Goal: Task Accomplishment & Management: Complete application form

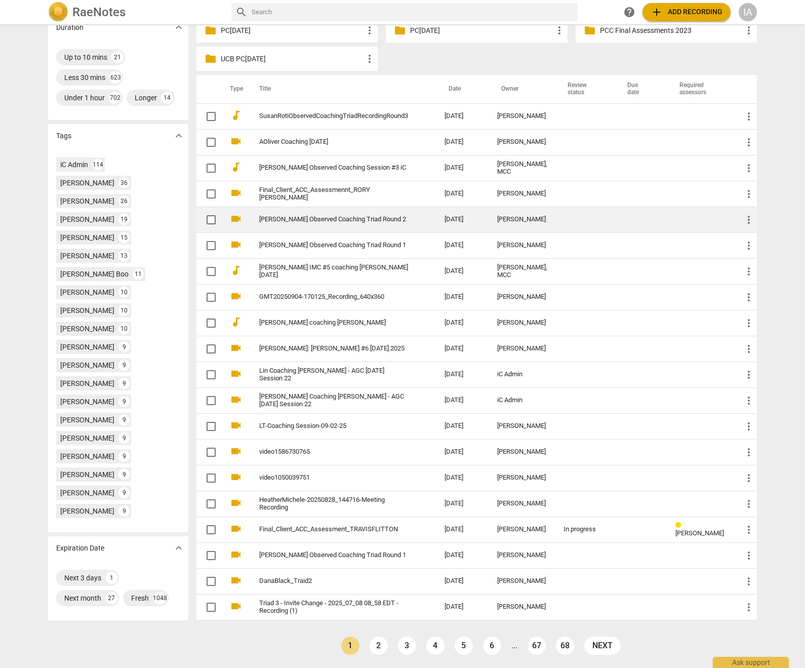
scroll to position [299, 0]
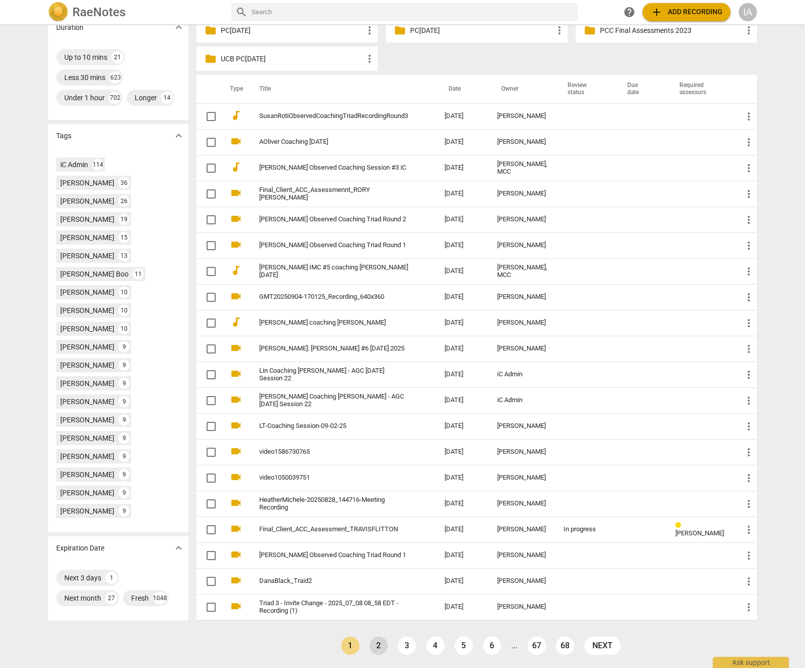
click at [381, 647] on link "2" at bounding box center [379, 646] width 18 height 18
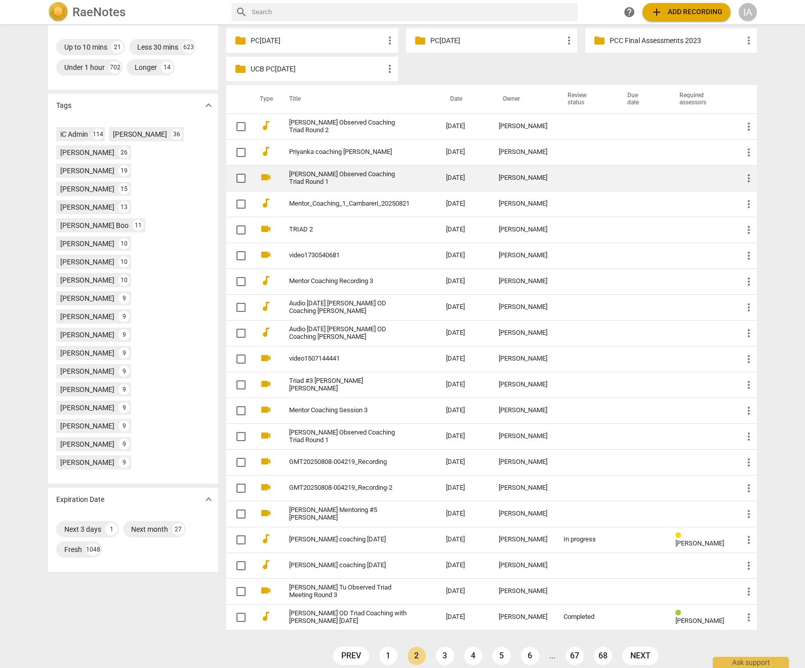
scroll to position [281, 0]
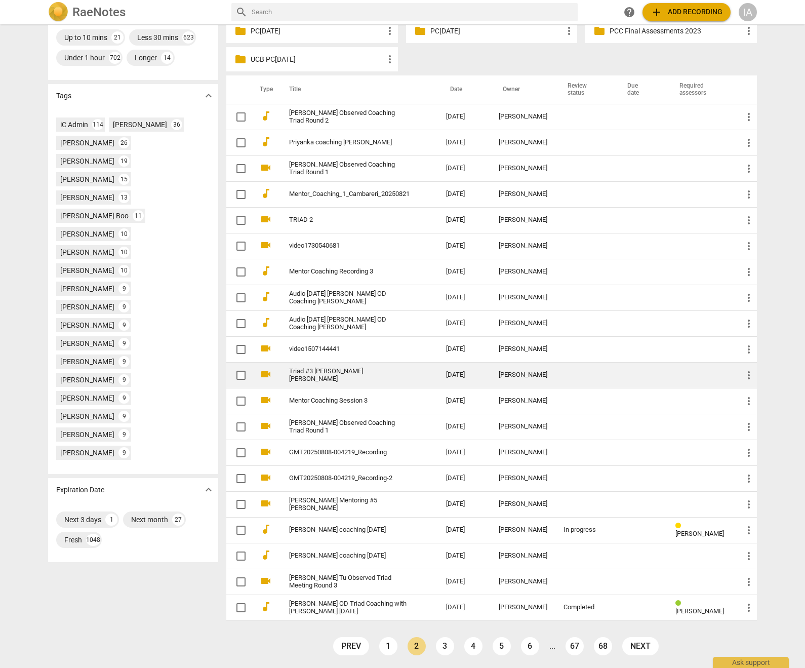
click at [439, 645] on link "3" at bounding box center [445, 646] width 18 height 18
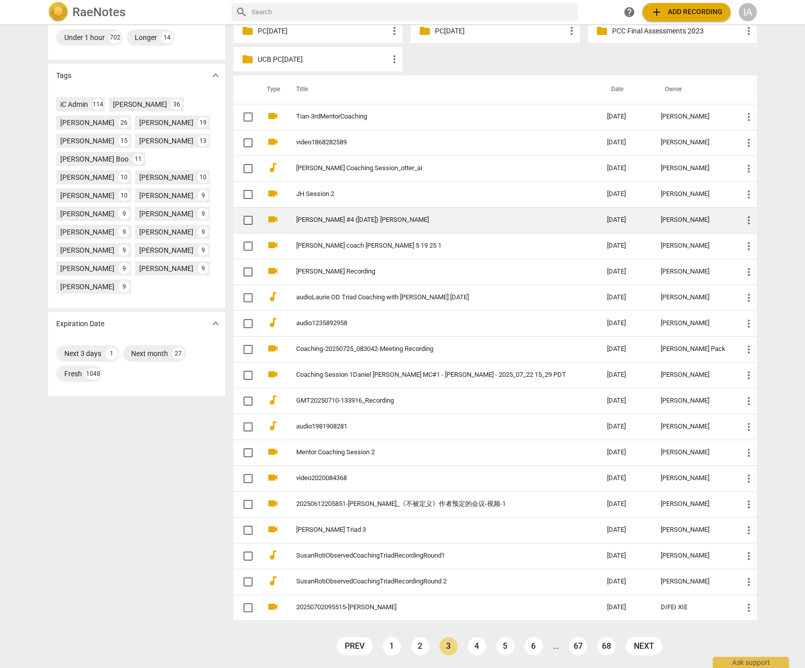
scroll to position [281, 0]
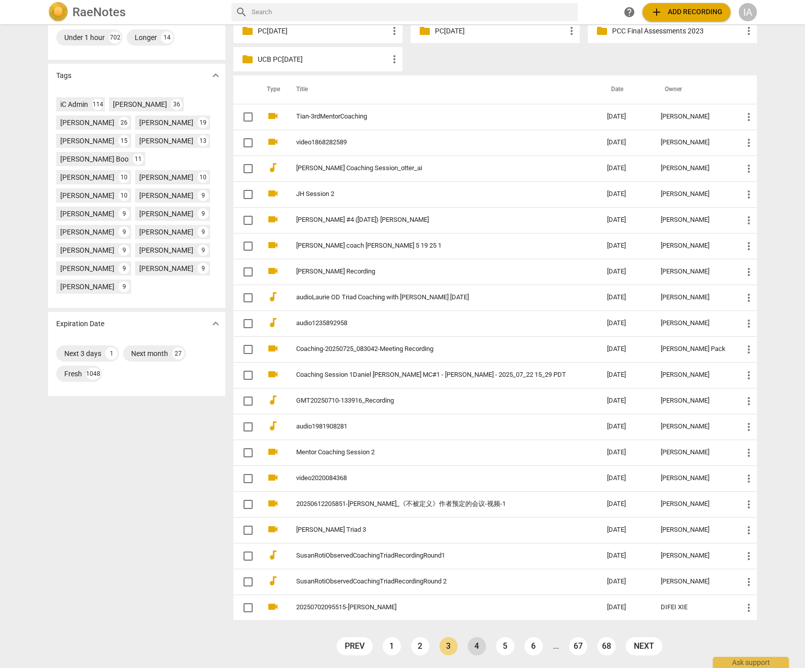
click at [478, 648] on link "4" at bounding box center [477, 646] width 18 height 18
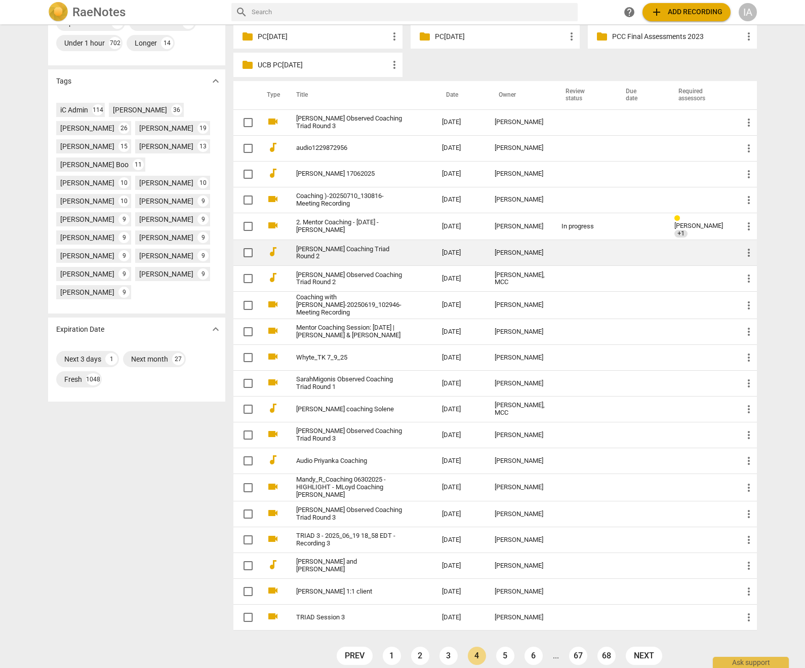
scroll to position [285, 0]
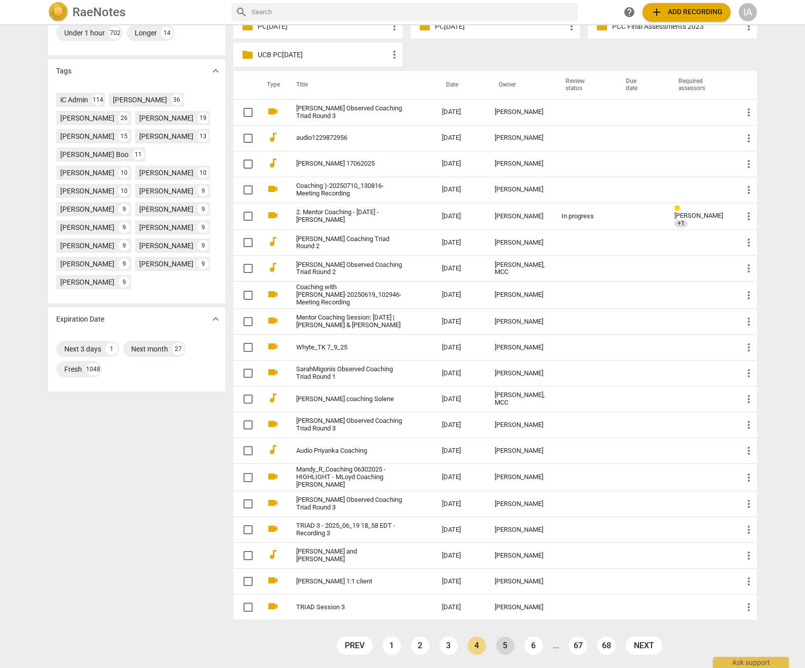
click at [498, 647] on link "5" at bounding box center [505, 646] width 18 height 18
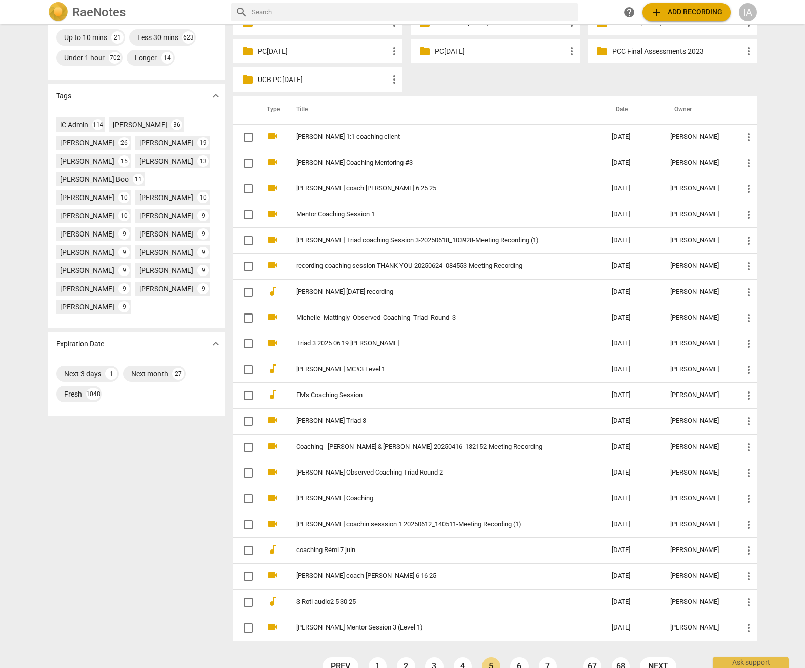
scroll to position [281, 0]
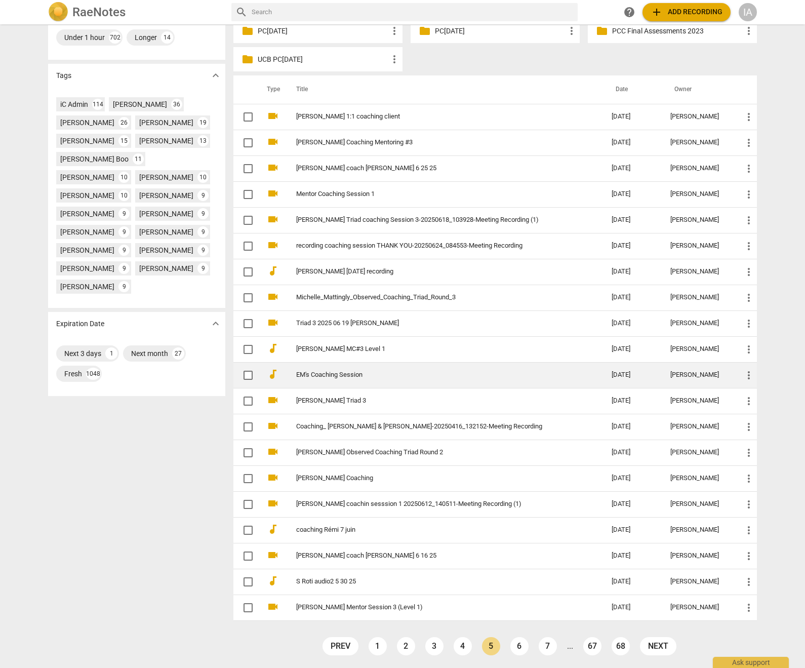
click at [379, 643] on link "1" at bounding box center [378, 646] width 18 height 18
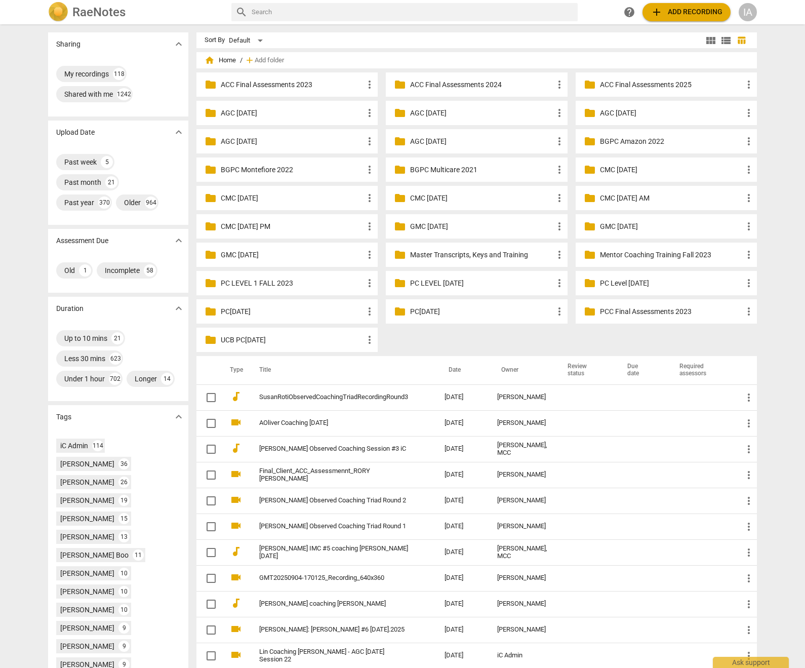
click at [297, 18] on input "text" at bounding box center [413, 12] width 322 height 16
type input "acc"
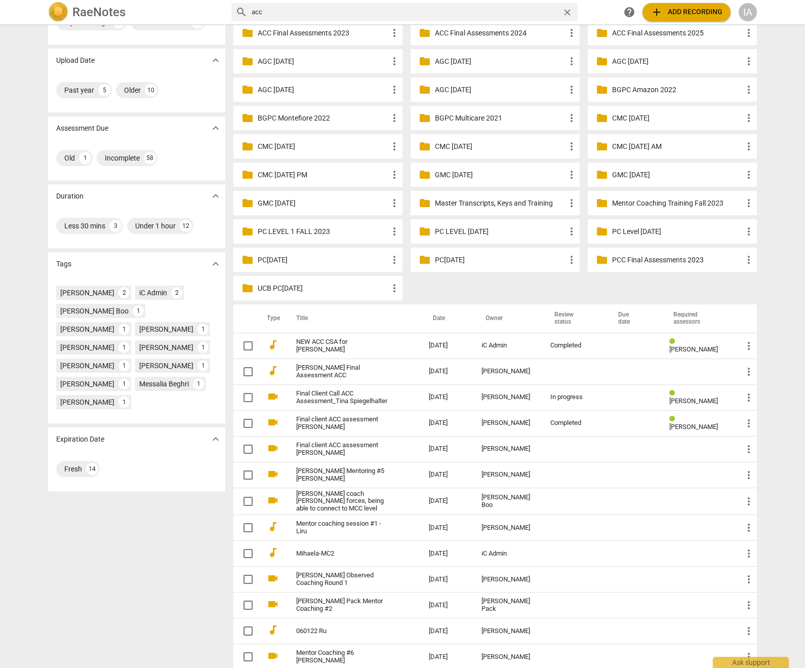
scroll to position [58, 0]
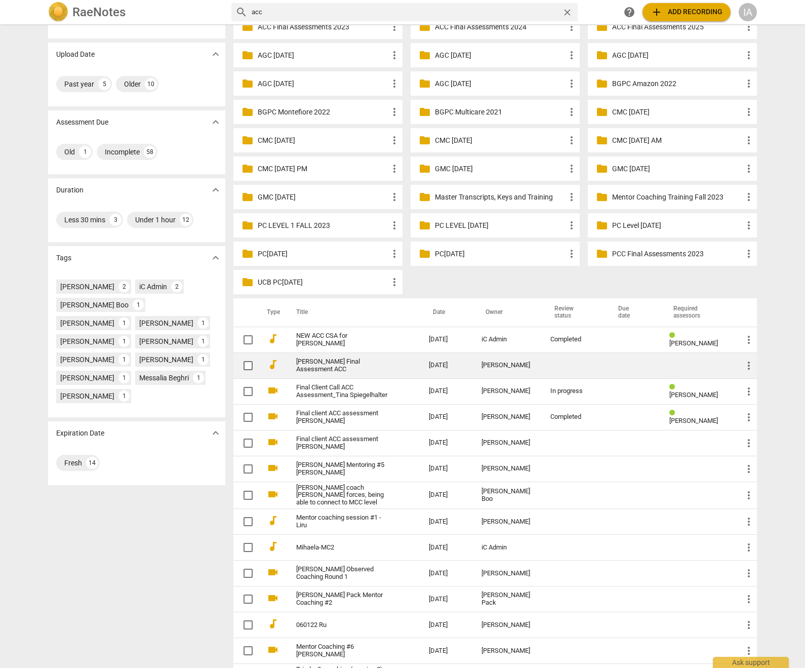
click at [386, 363] on link "[PERSON_NAME] Final Assessment ACC" at bounding box center [344, 365] width 96 height 15
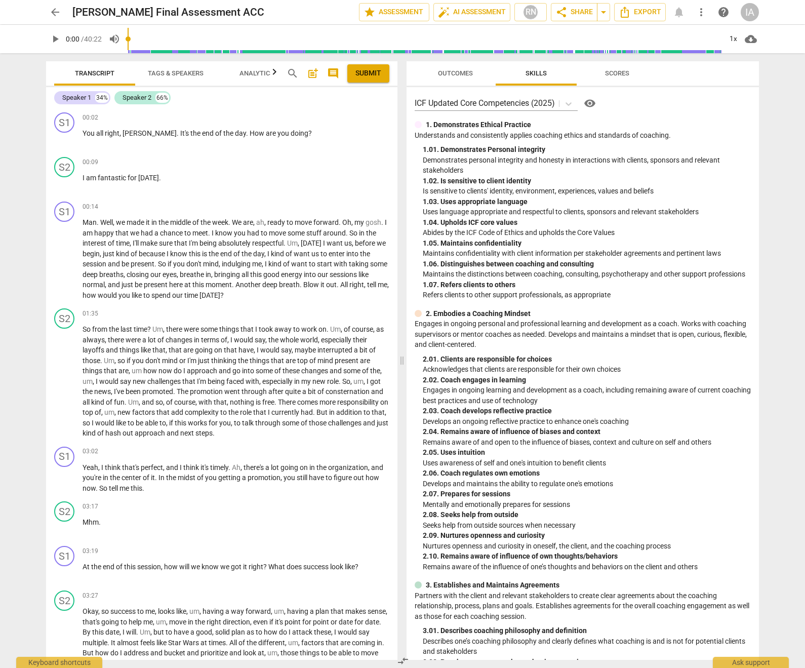
click at [441, 74] on span "Outcomes" at bounding box center [455, 73] width 35 height 8
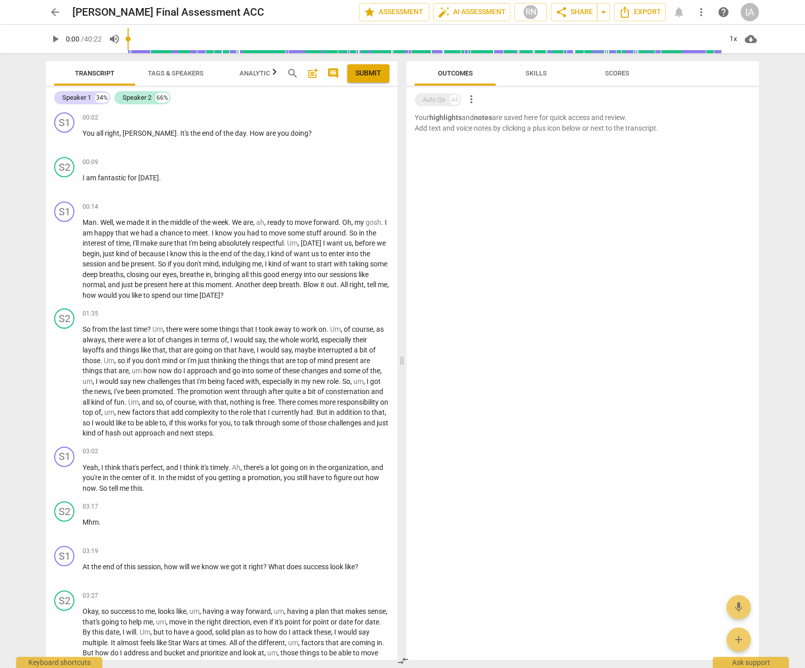
click at [529, 74] on span "Skills" at bounding box center [536, 73] width 21 height 8
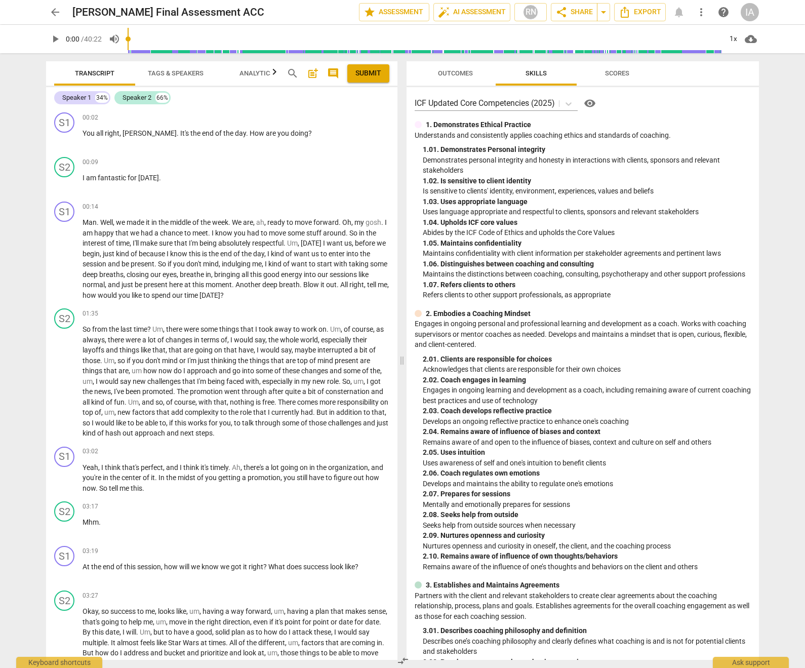
click at [56, 14] on span "arrow_back" at bounding box center [55, 12] width 12 height 12
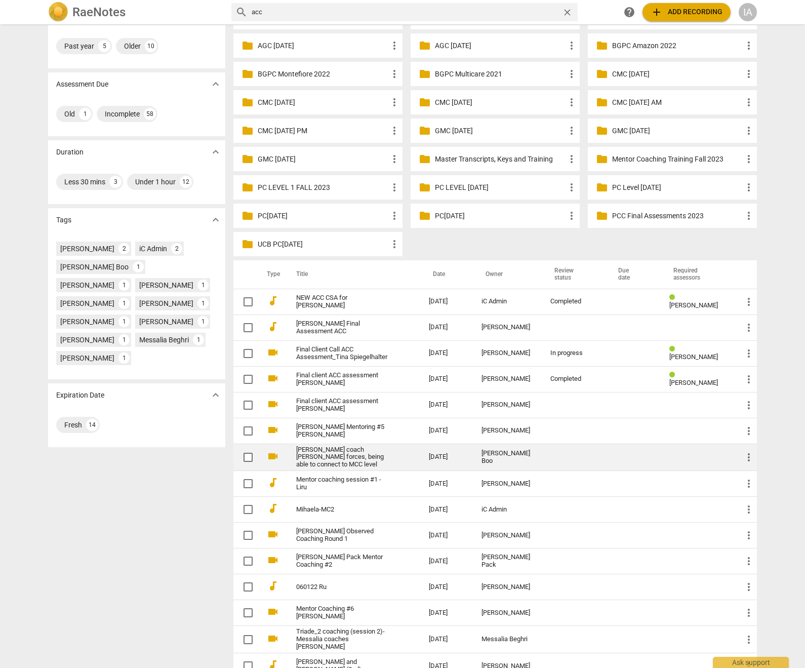
scroll to position [113, 0]
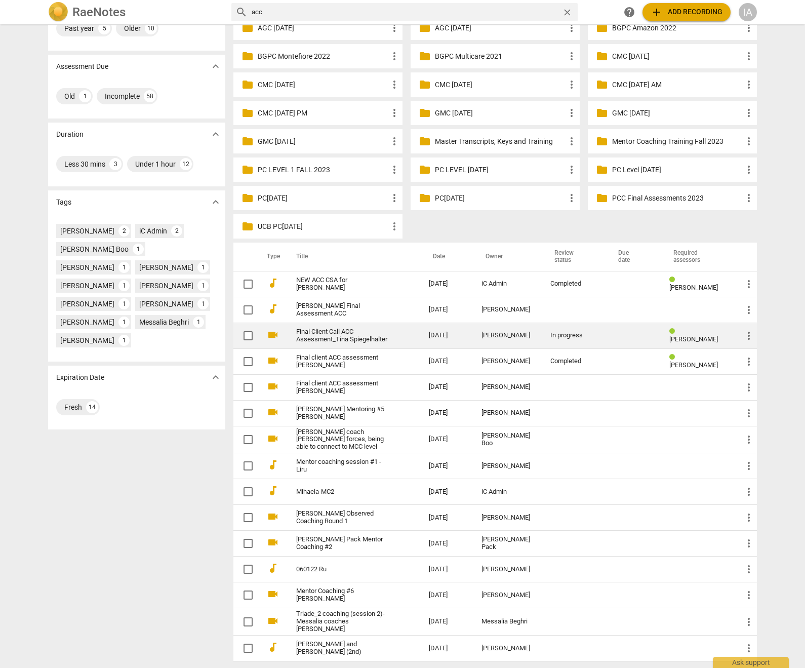
click at [352, 335] on link "Final Client Call ACC Assessment_Tina Spiegelhalter" at bounding box center [344, 335] width 96 height 15
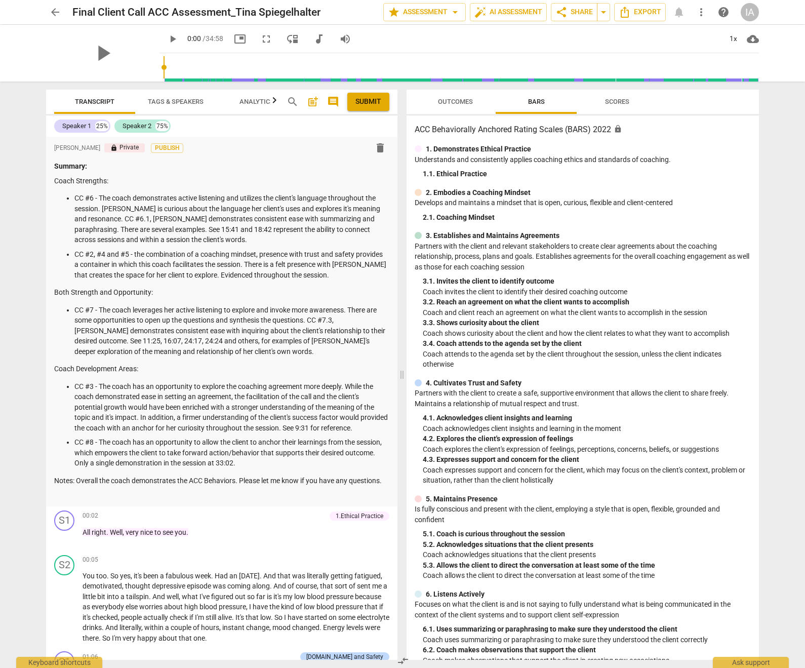
click at [56, 14] on span "arrow_back" at bounding box center [55, 12] width 12 height 12
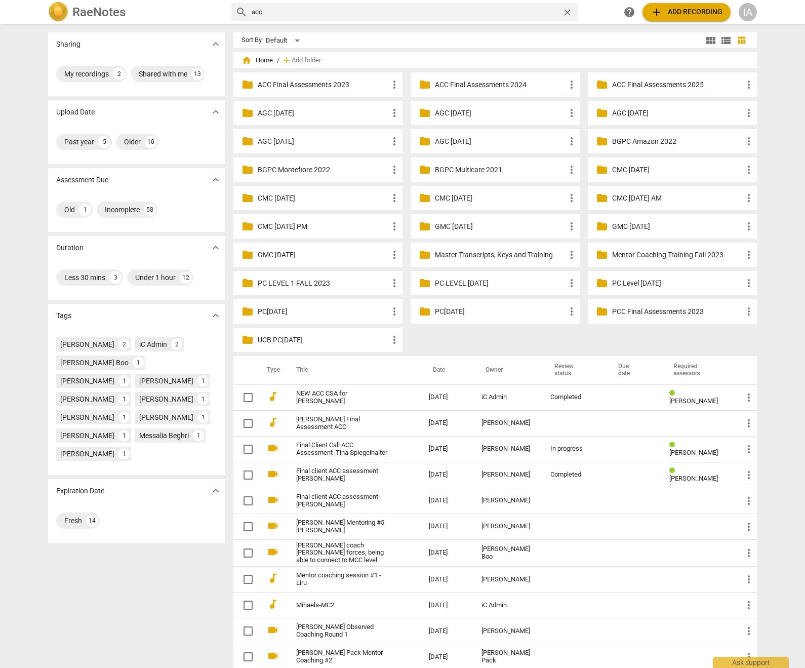
click at [106, 11] on h2 "RaeNotes" at bounding box center [98, 12] width 53 height 14
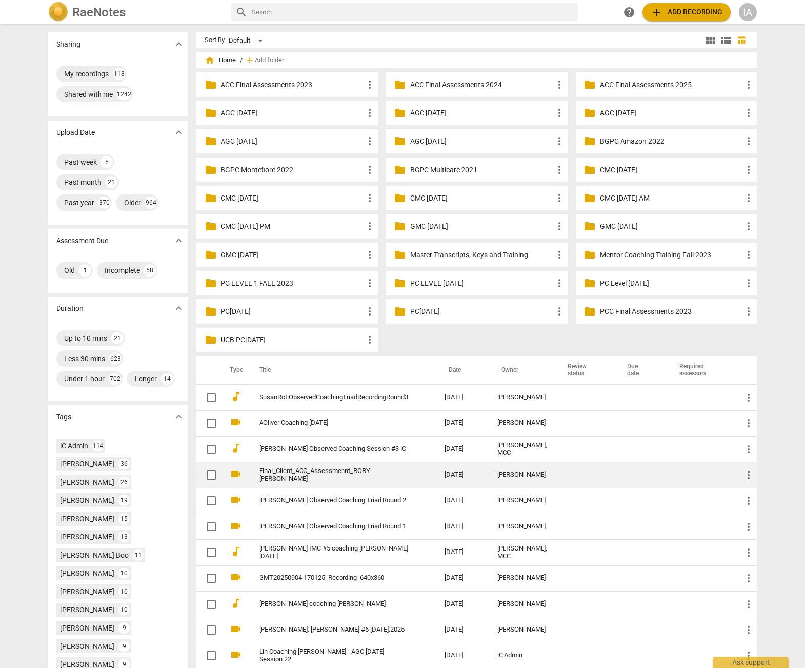
click at [375, 483] on link "Final_Client_ACC_Assessmennt_RORY [PERSON_NAME]" at bounding box center [333, 475] width 149 height 15
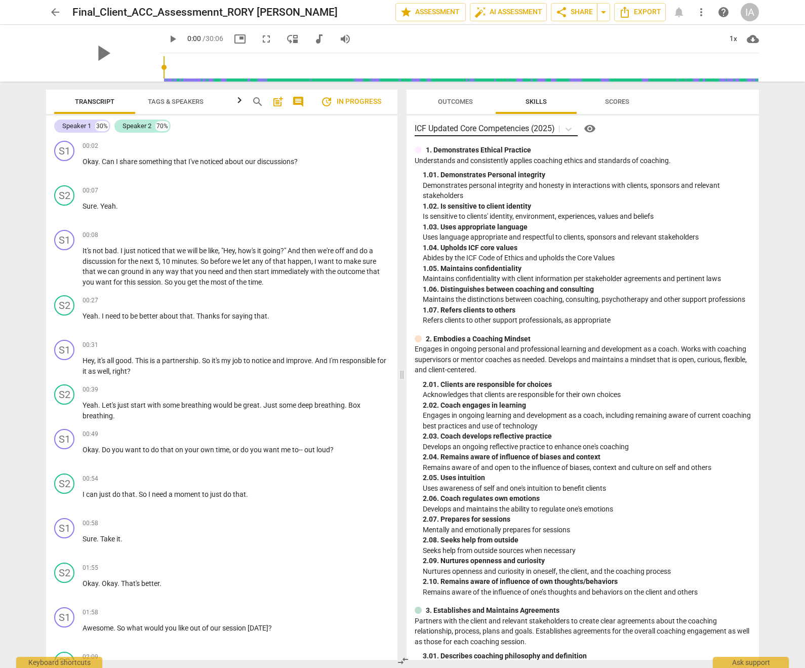
scroll to position [5, 0]
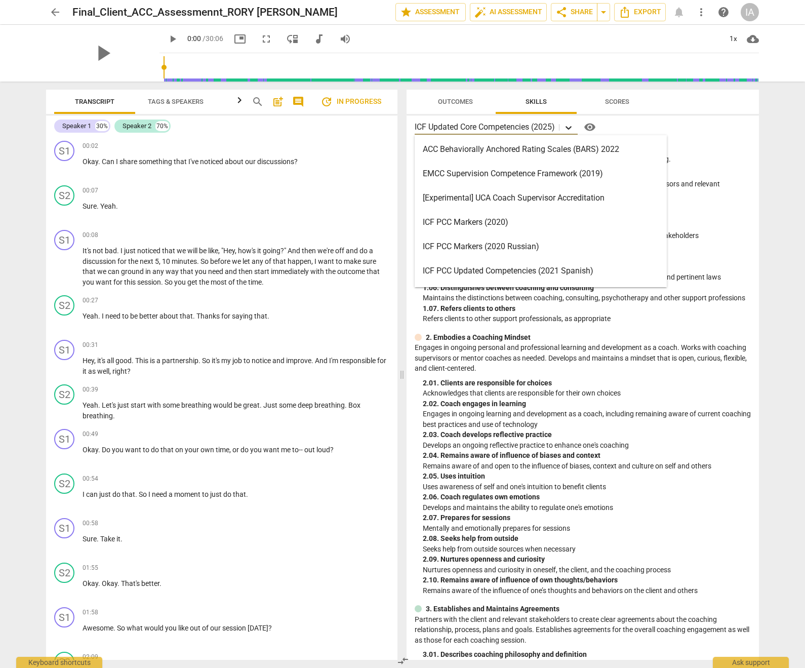
click at [570, 129] on icon at bounding box center [569, 128] width 6 height 4
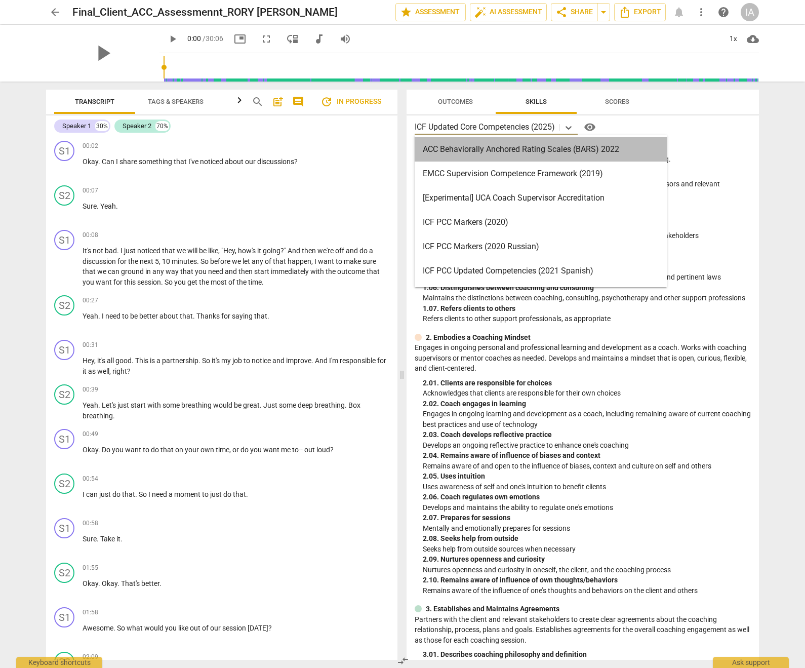
click at [570, 149] on div "ACC Behaviorally Anchored Rating Scales (BARS) 2022" at bounding box center [541, 149] width 252 height 24
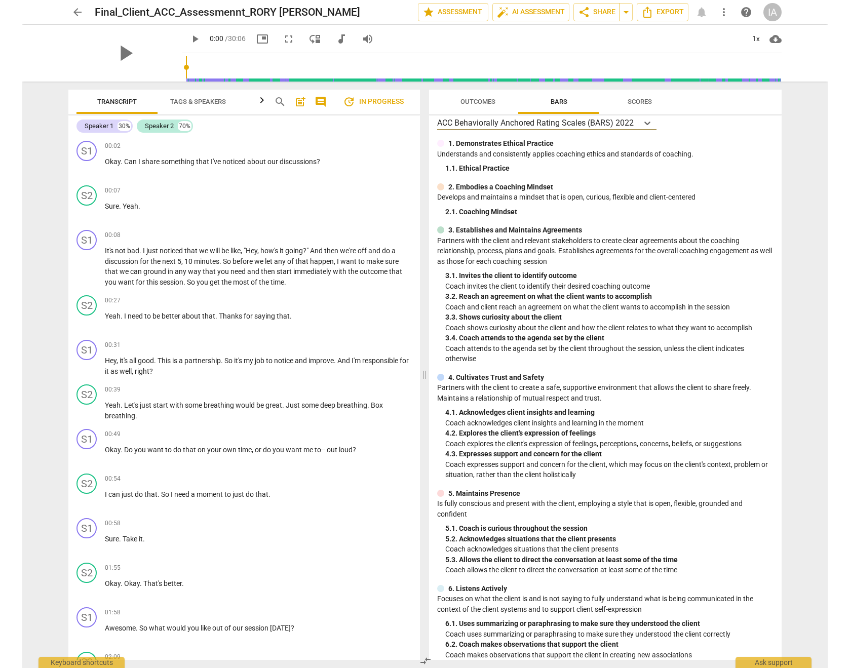
scroll to position [0, 0]
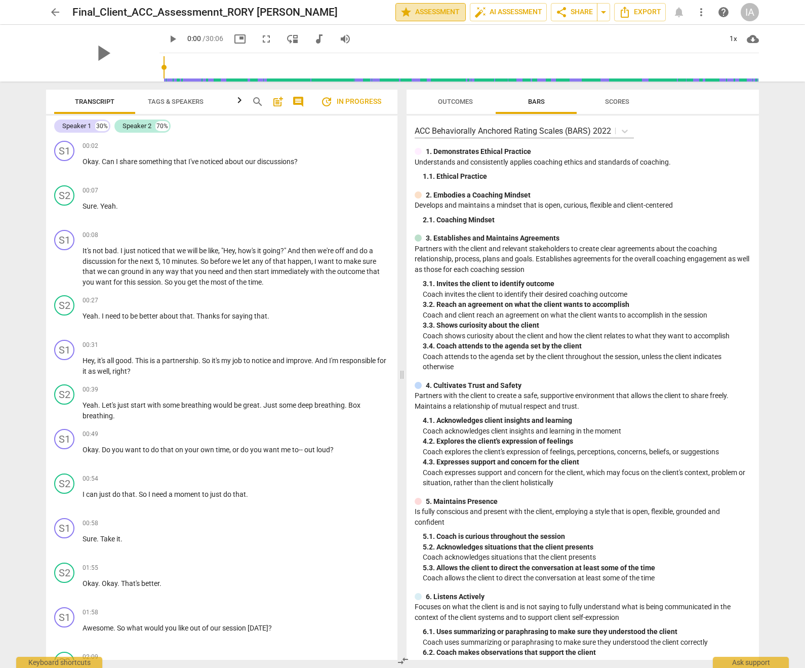
click at [424, 13] on span "star Assessment" at bounding box center [430, 12] width 61 height 12
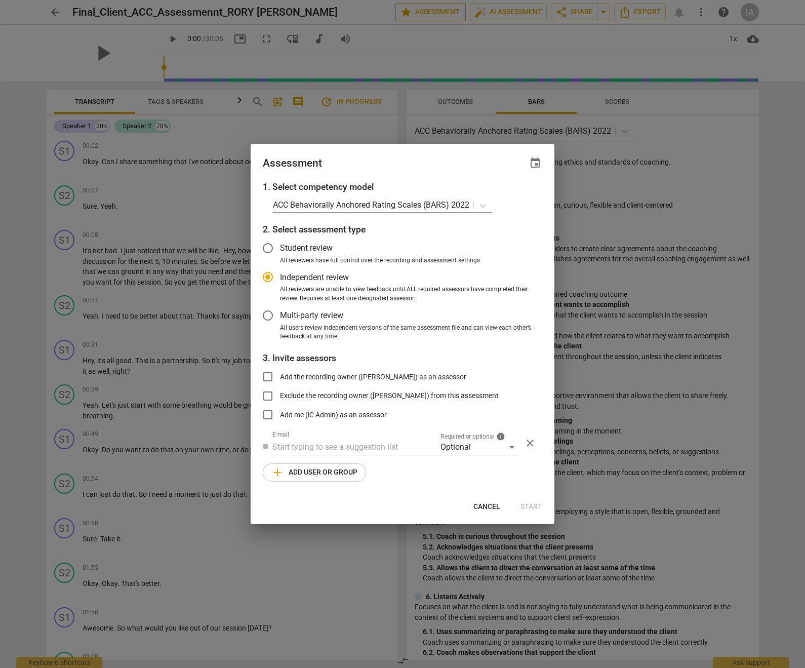
radio input "false"
click at [390, 449] on input "text" at bounding box center [356, 447] width 166 height 16
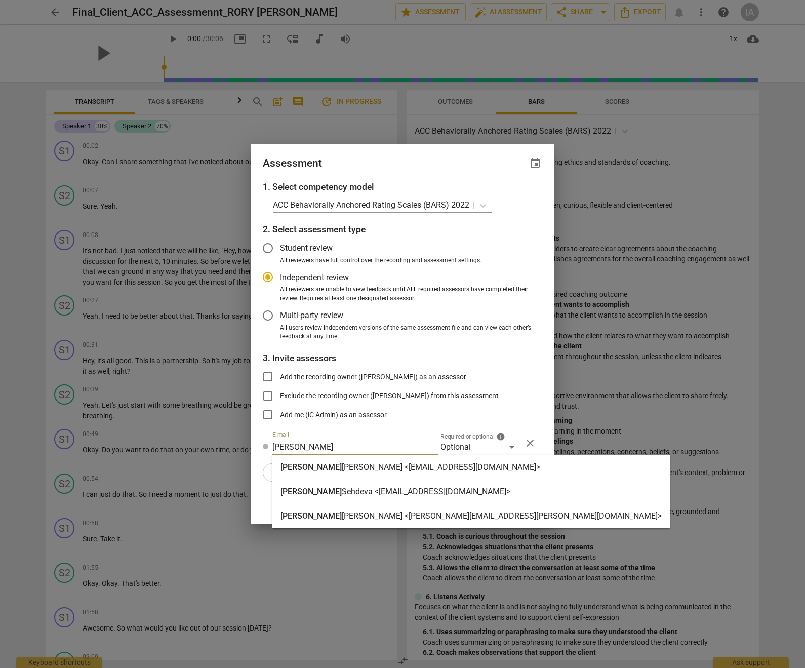
type input "[PERSON_NAME]"
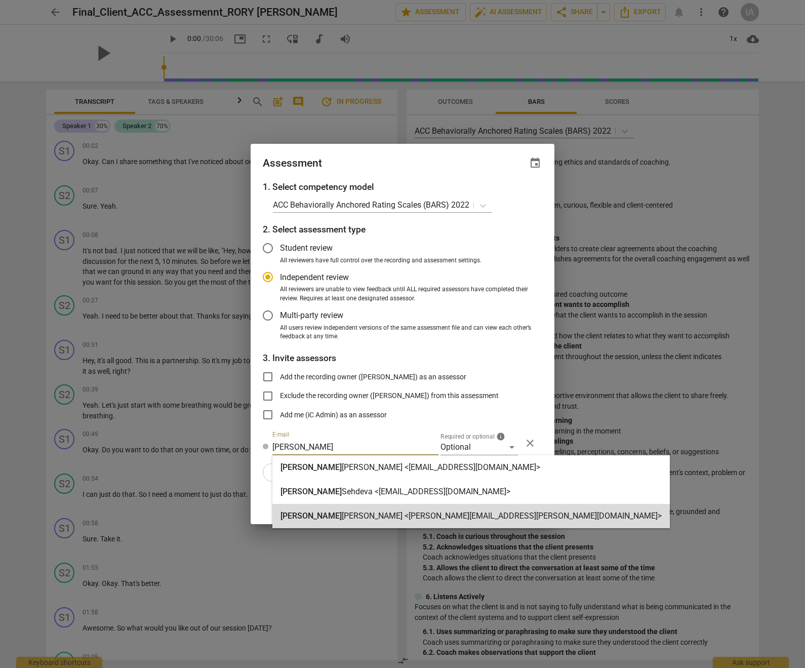
click at [389, 519] on strong "[PERSON_NAME] <[PERSON_NAME][EMAIL_ADDRESS][PERSON_NAME][DOMAIN_NAME]>" at bounding box center [502, 516] width 320 height 10
radio input "false"
type input "[PERSON_NAME] <[PERSON_NAME][EMAIL_ADDRESS][PERSON_NAME][DOMAIN_NAME]>"
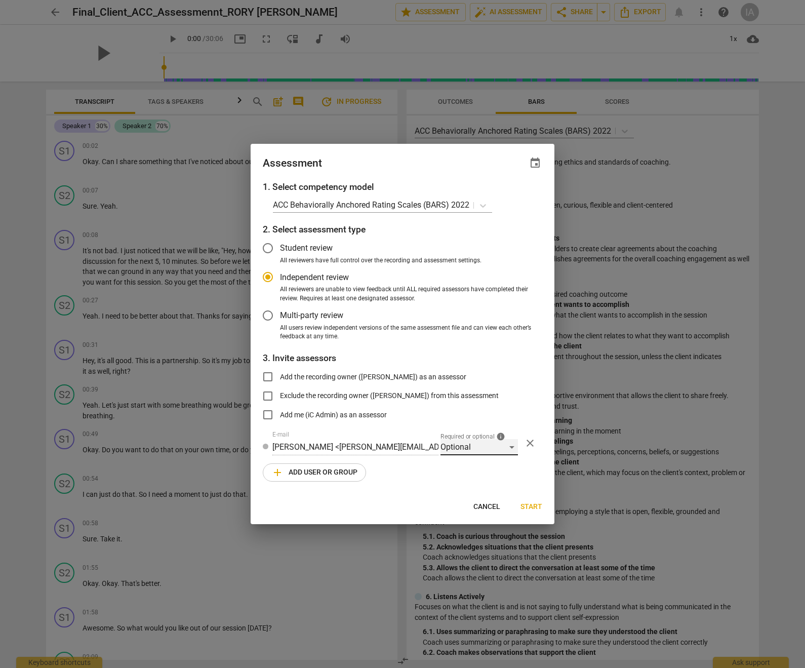
click at [506, 450] on div "Optional" at bounding box center [480, 447] width 78 height 16
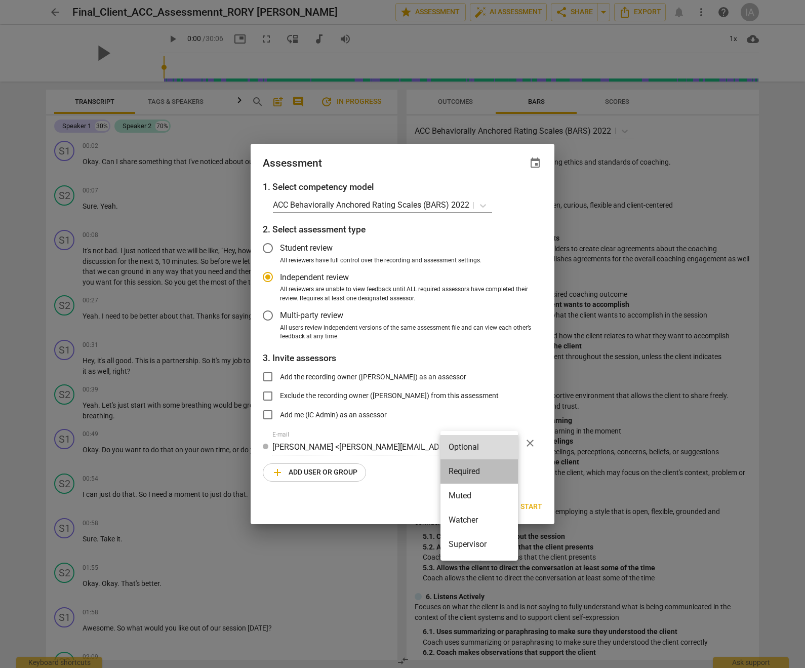
click at [486, 474] on li "Required" at bounding box center [480, 471] width 78 height 24
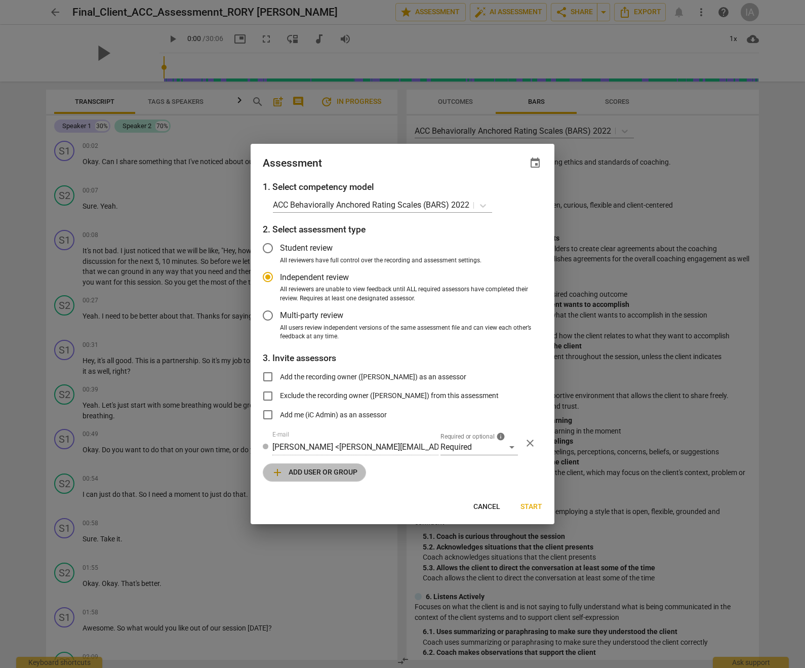
click at [288, 472] on span "add Add user or group" at bounding box center [315, 473] width 86 height 12
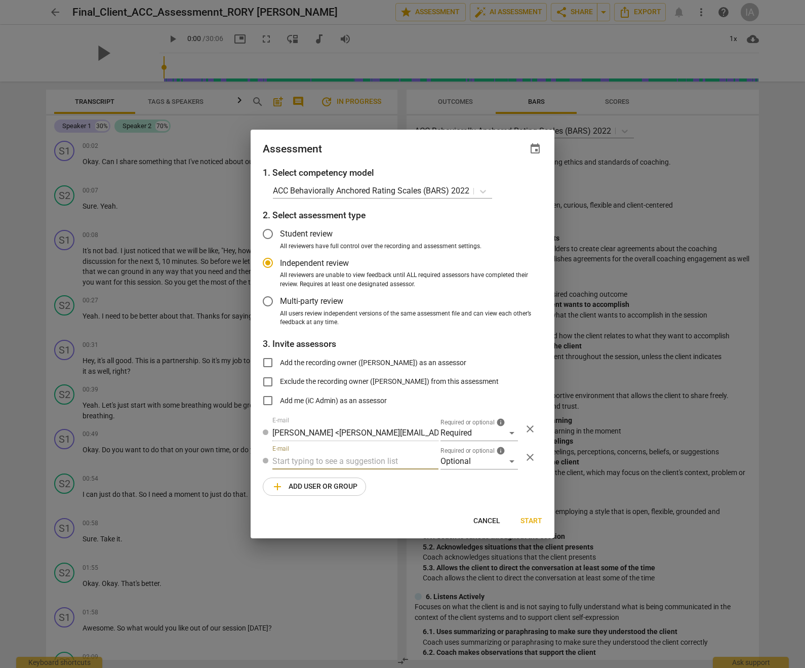
click at [288, 461] on input "text" at bounding box center [356, 461] width 166 height 16
radio input "false"
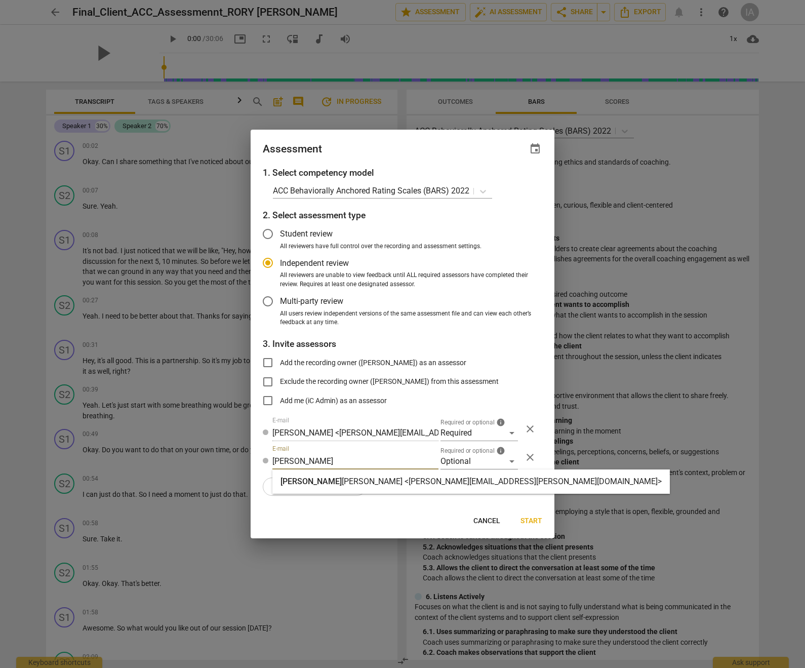
type input "[PERSON_NAME]"
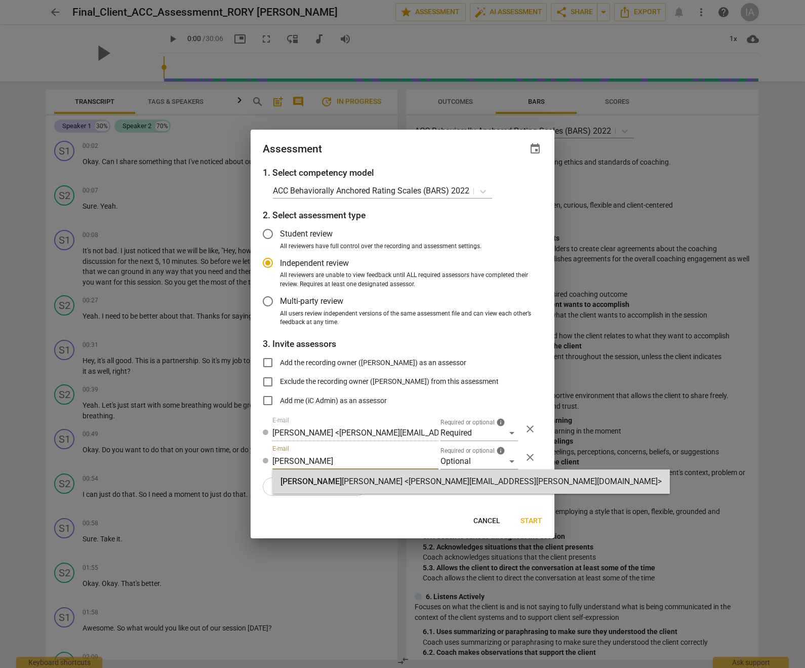
click at [377, 481] on strong "[PERSON_NAME] <[PERSON_NAME][EMAIL_ADDRESS][PERSON_NAME][DOMAIN_NAME]>" at bounding box center [502, 482] width 320 height 10
radio input "false"
type input "[PERSON_NAME] <[PERSON_NAME][EMAIL_ADDRESS][PERSON_NAME][DOMAIN_NAME]>"
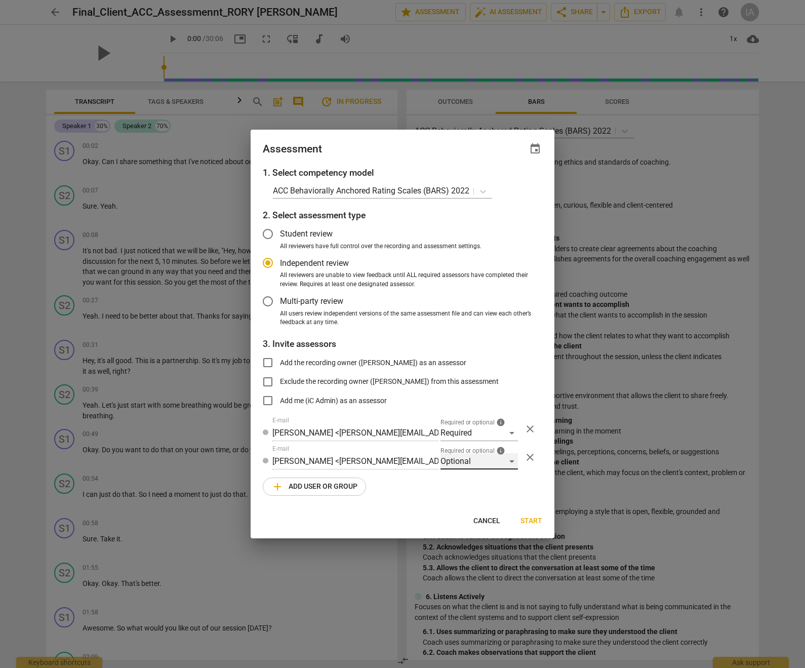
click at [481, 458] on div "Optional" at bounding box center [480, 461] width 78 height 16
click at [475, 561] on li "Supervisor" at bounding box center [480, 559] width 78 height 24
click at [525, 520] on span "Start" at bounding box center [532, 521] width 22 height 10
radio input "false"
type input "[PERSON_NAME] <[PERSON_NAME][EMAIL_ADDRESS][DOMAIN_NAME]>"
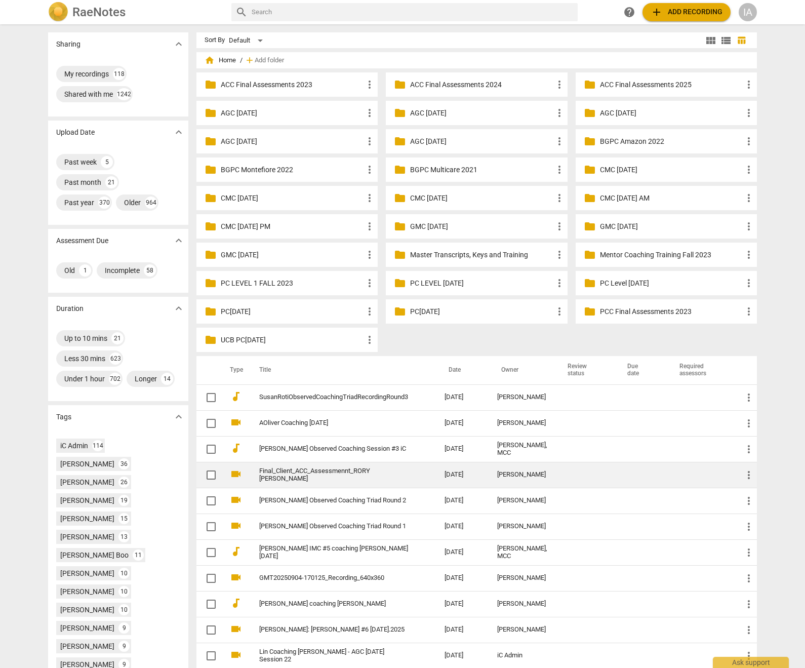
click at [381, 483] on link "Final_Client_ACC_Assessmennt_RORY [PERSON_NAME]" at bounding box center [333, 475] width 149 height 15
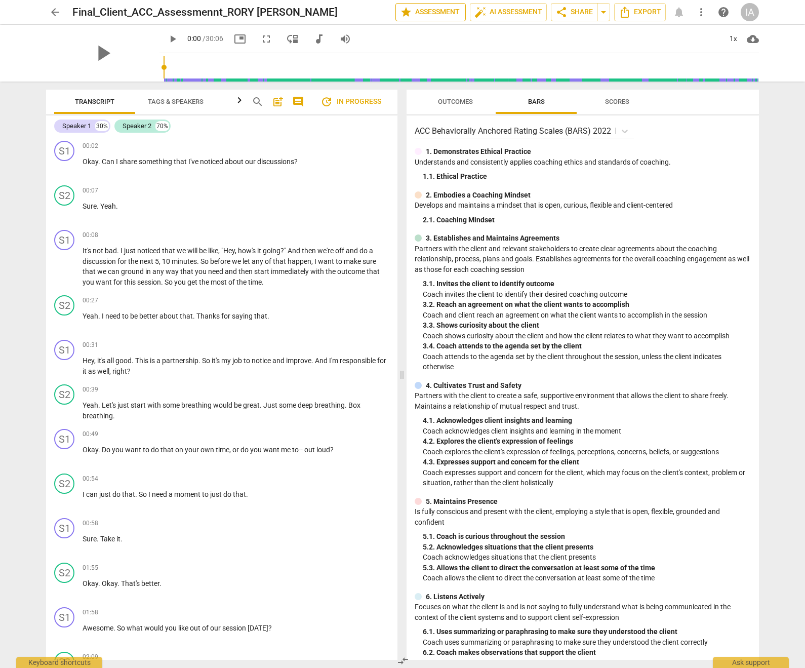
click at [423, 13] on span "star Assessment" at bounding box center [430, 12] width 61 height 12
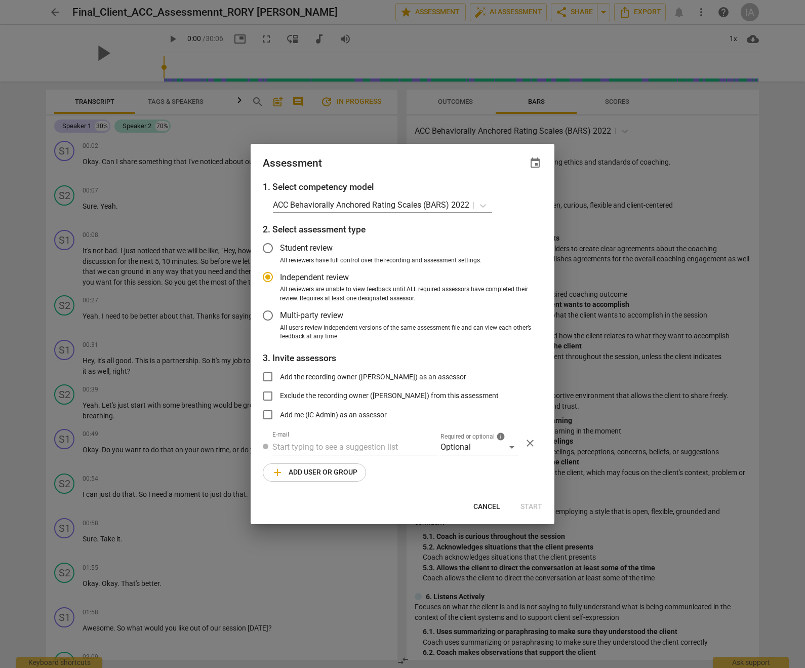
click at [280, 109] on div at bounding box center [402, 334] width 805 height 668
radio input "false"
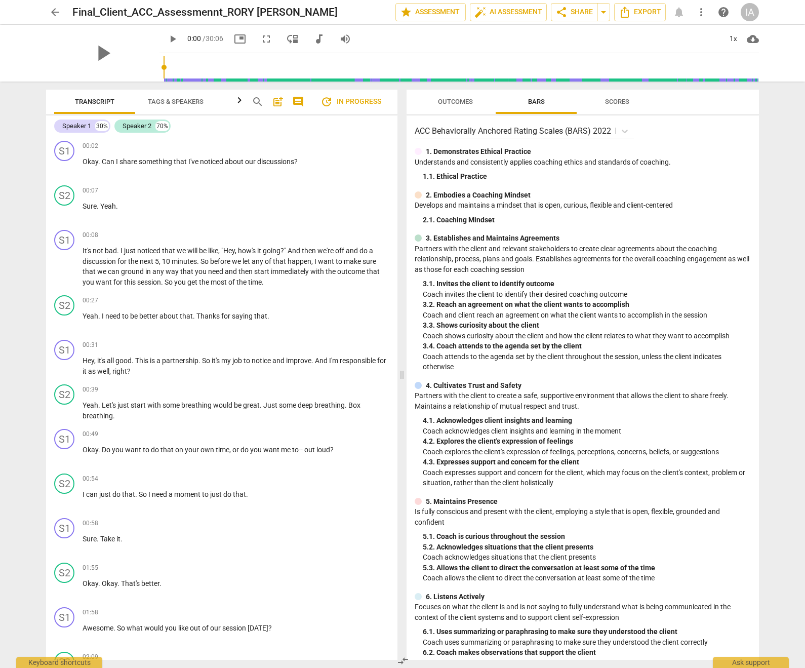
click at [58, 14] on span "arrow_back" at bounding box center [55, 12] width 12 height 12
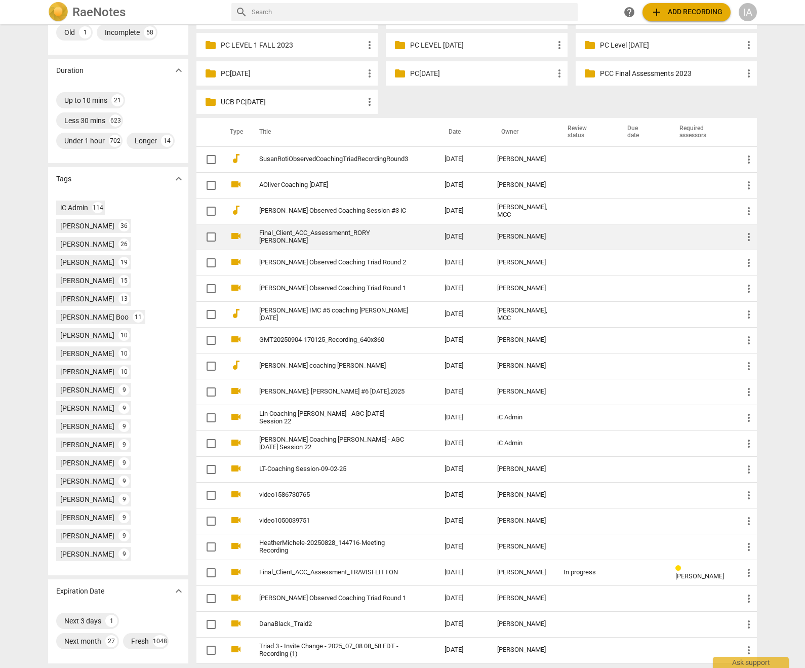
scroll to position [299, 0]
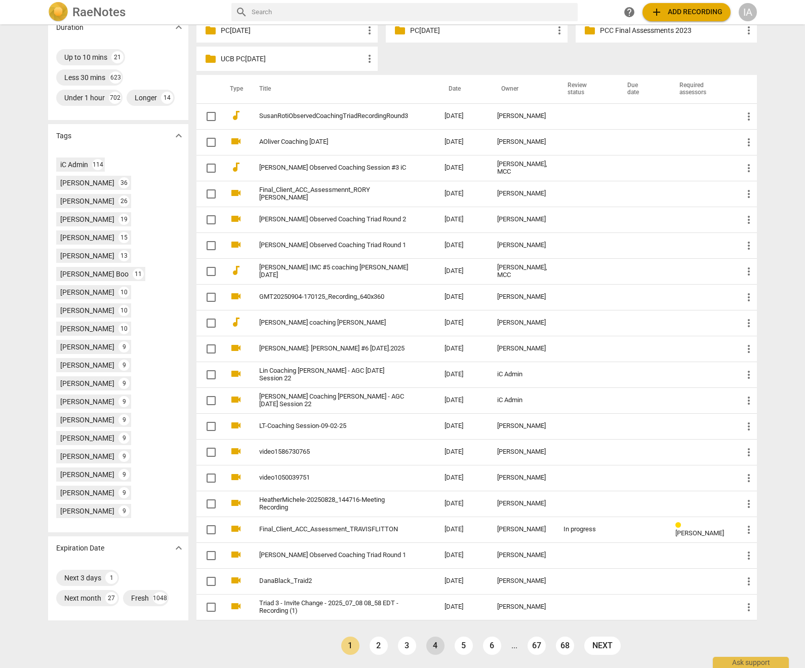
click at [431, 646] on link "4" at bounding box center [436, 646] width 18 height 18
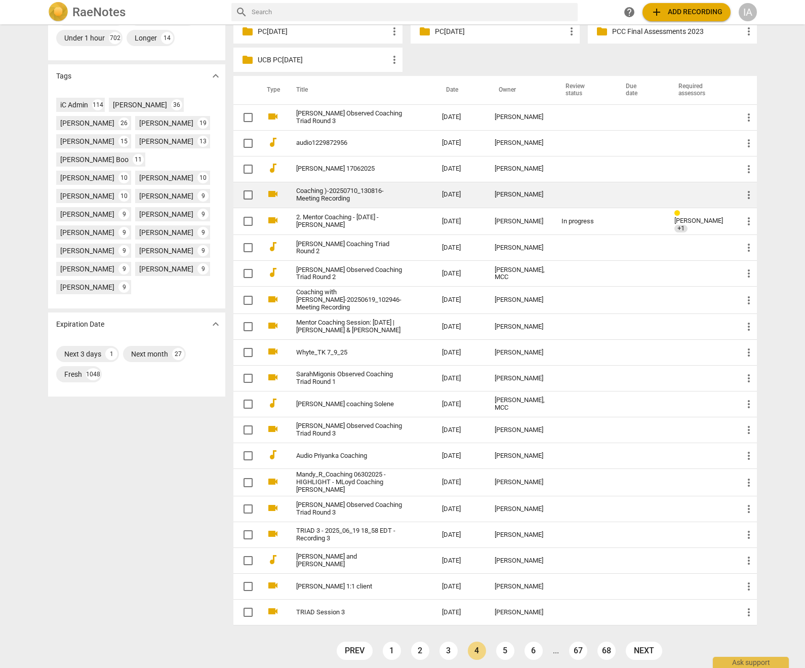
scroll to position [285, 0]
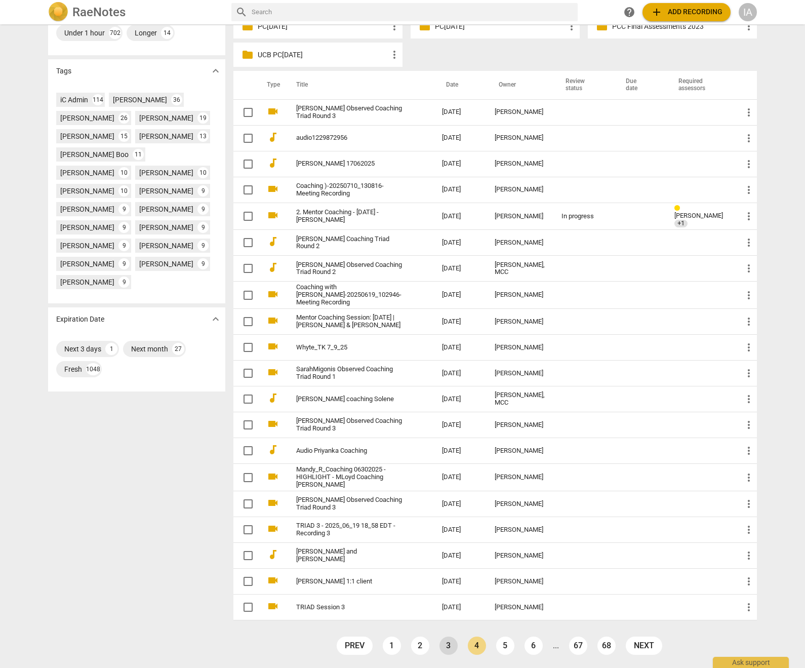
click at [452, 640] on link "3" at bounding box center [449, 646] width 18 height 18
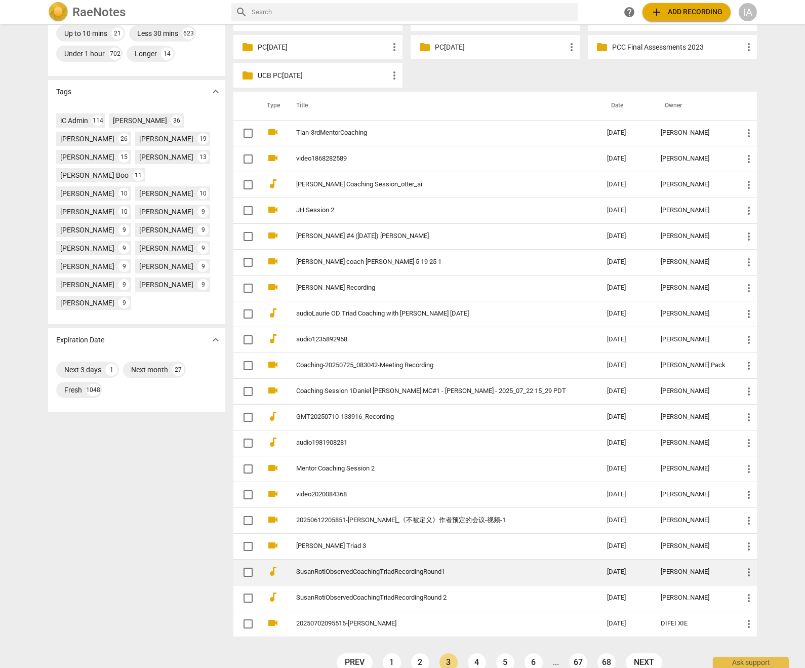
scroll to position [281, 0]
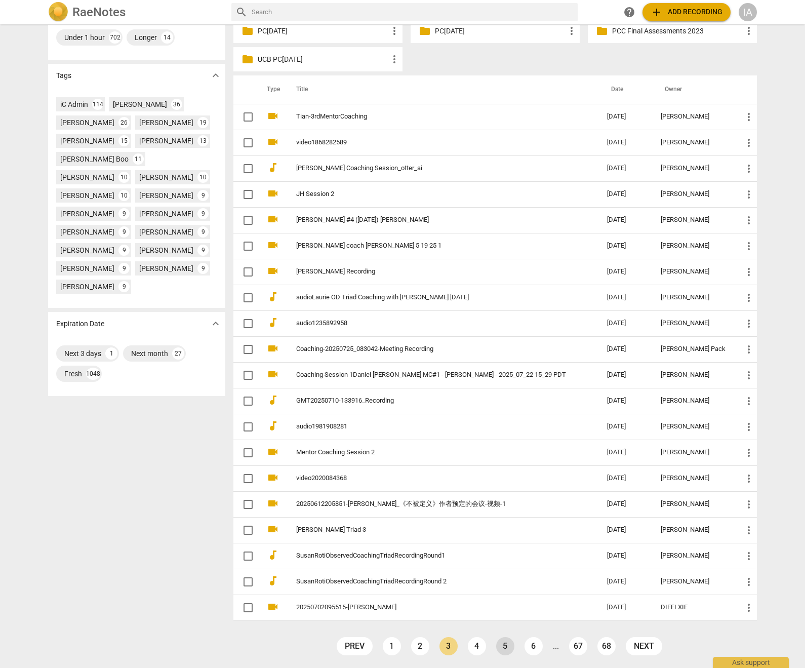
click at [501, 646] on link "5" at bounding box center [505, 646] width 18 height 18
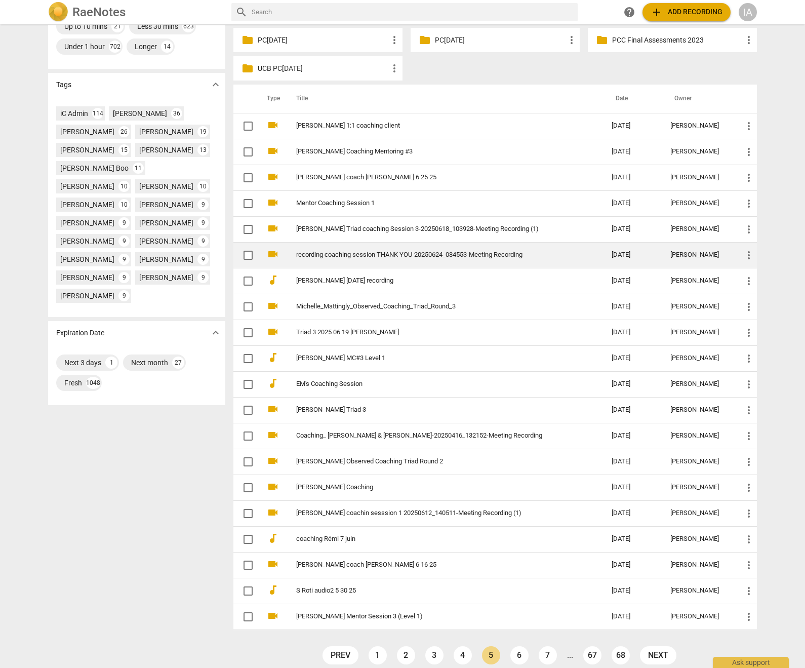
scroll to position [281, 0]
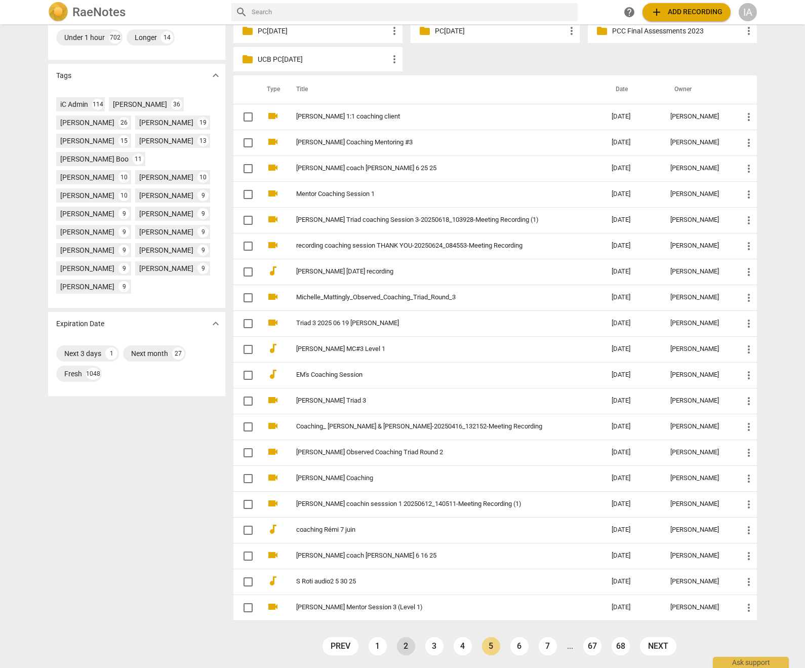
click at [401, 651] on link "2" at bounding box center [406, 646] width 18 height 18
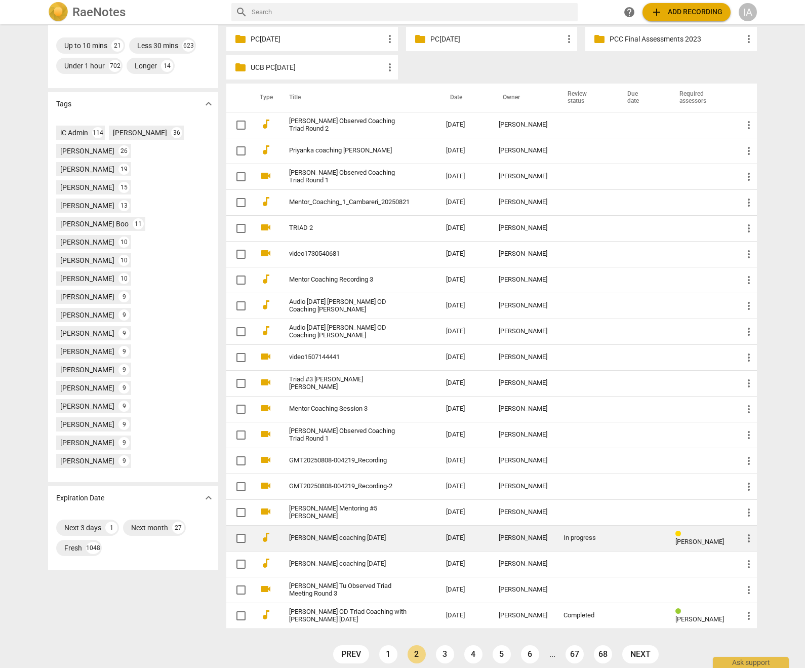
scroll to position [280, 0]
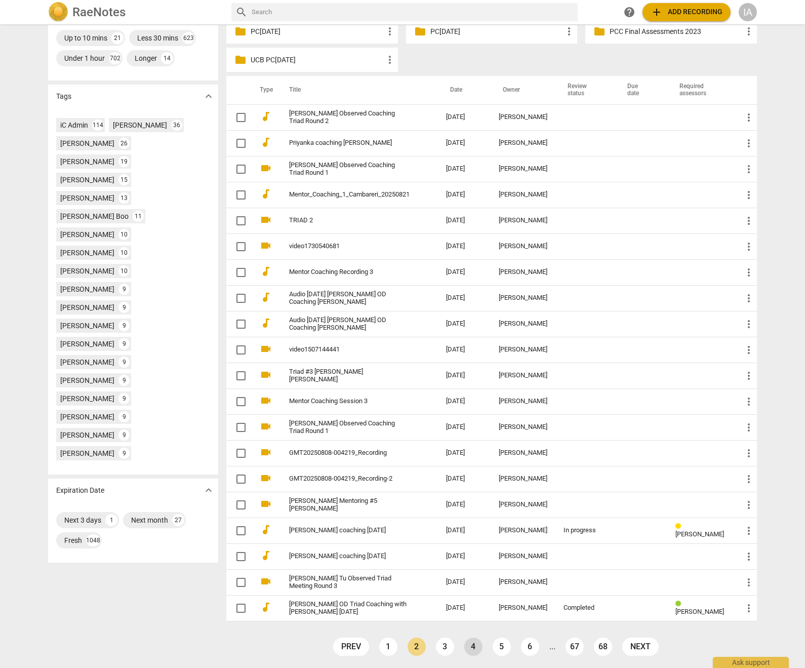
click at [479, 649] on link "4" at bounding box center [474, 647] width 18 height 18
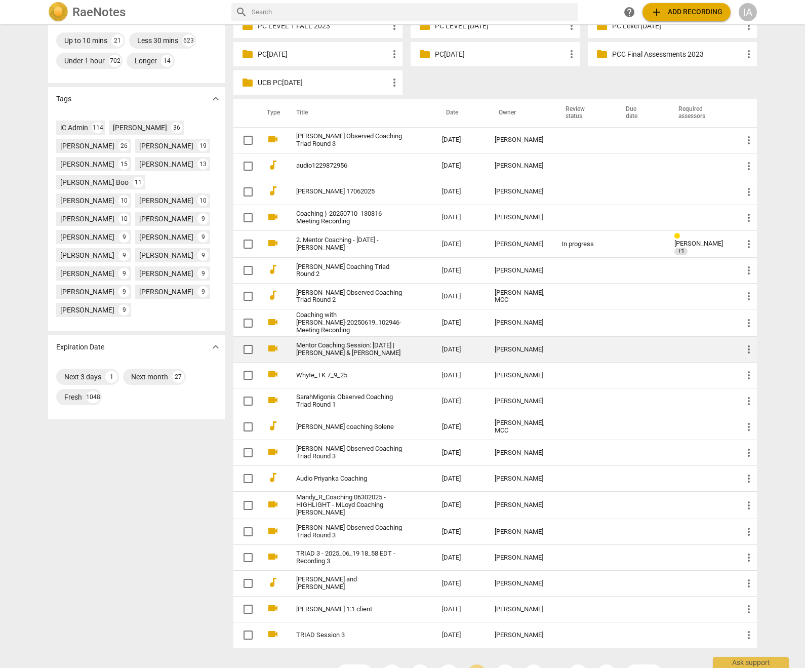
scroll to position [285, 0]
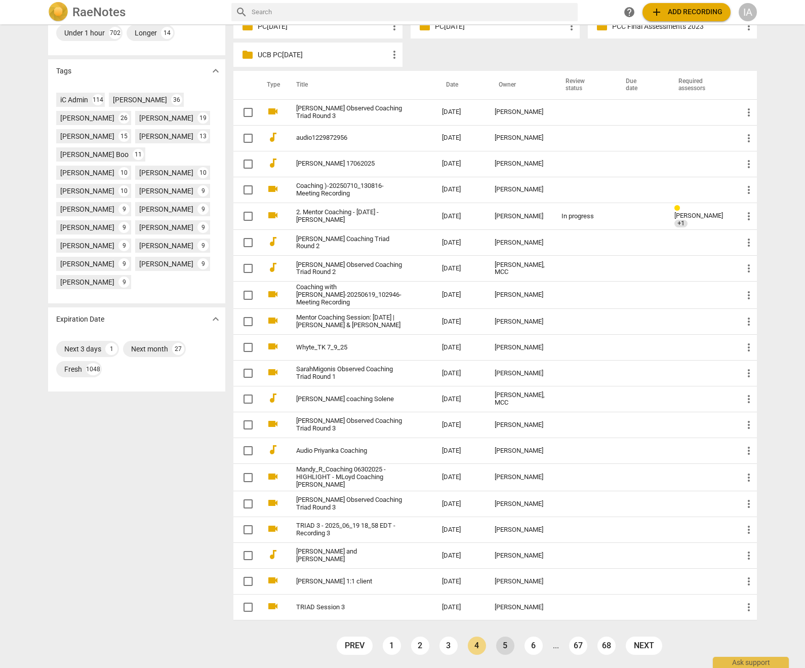
click at [505, 649] on link "5" at bounding box center [505, 646] width 18 height 18
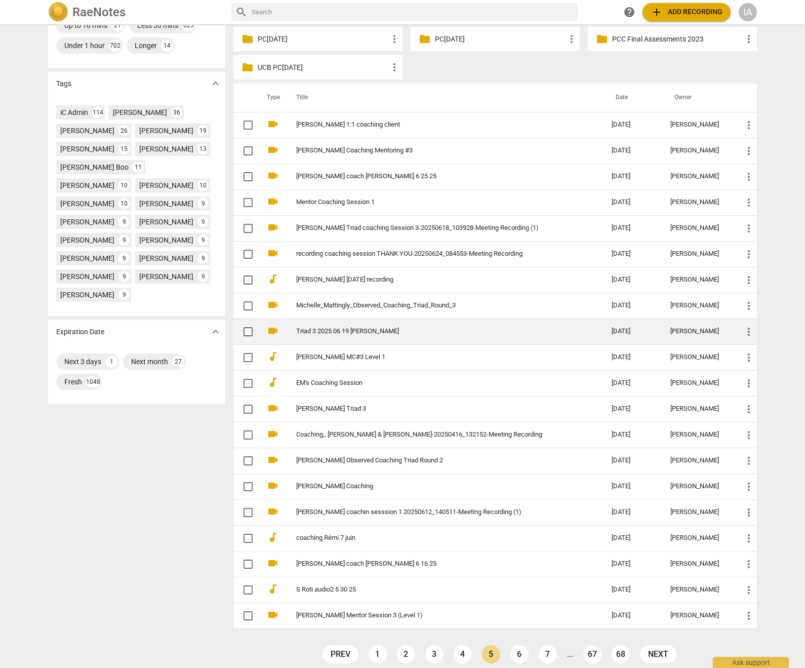
scroll to position [281, 0]
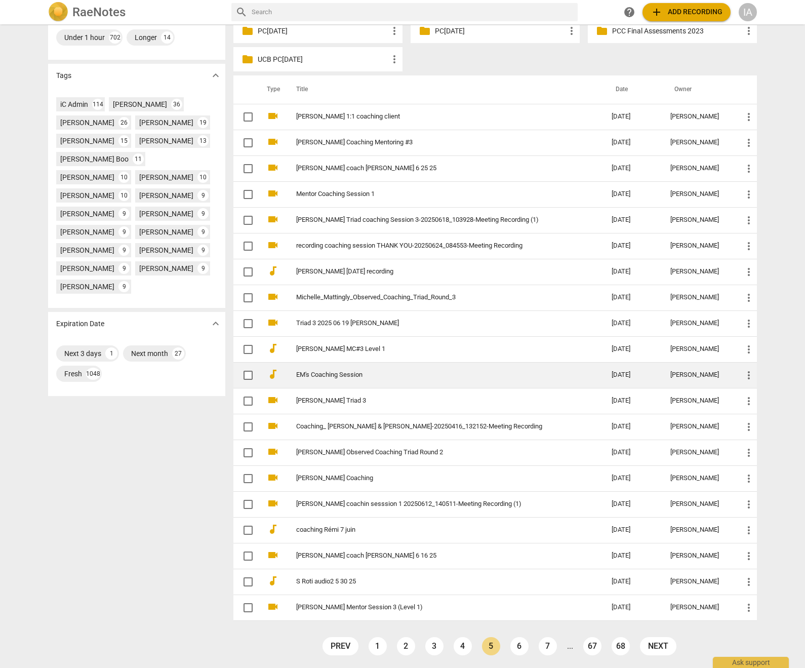
click at [520, 647] on link "6" at bounding box center [520, 646] width 18 height 18
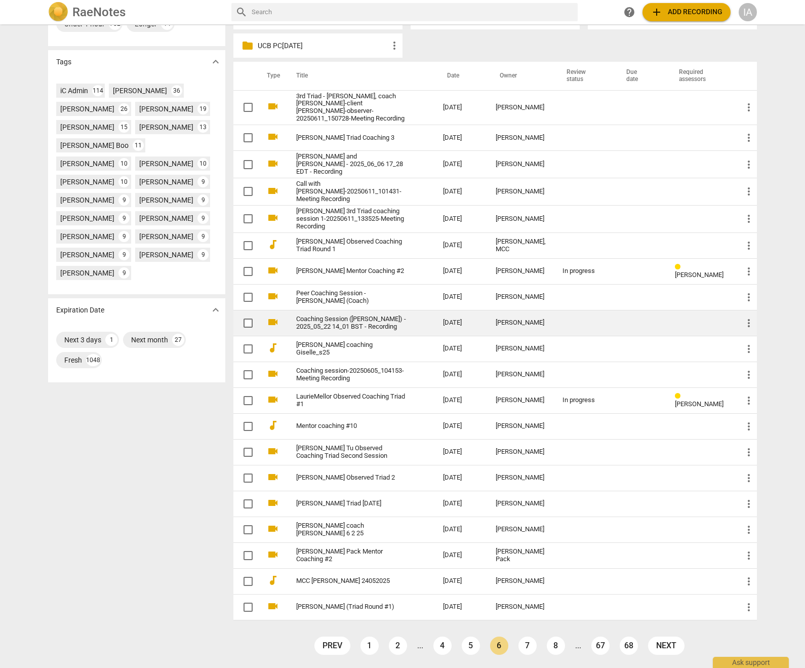
scroll to position [298, 0]
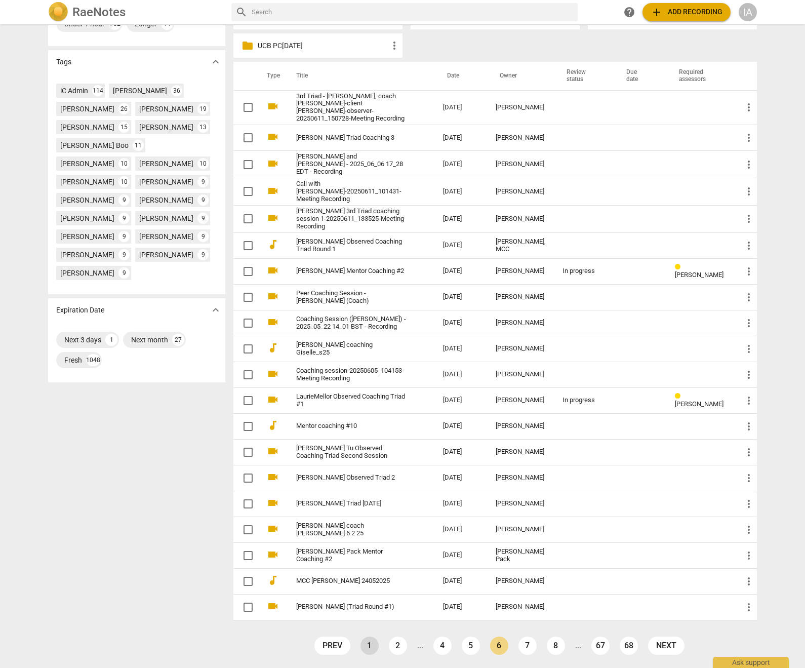
click at [369, 646] on link "1" at bounding box center [370, 646] width 18 height 18
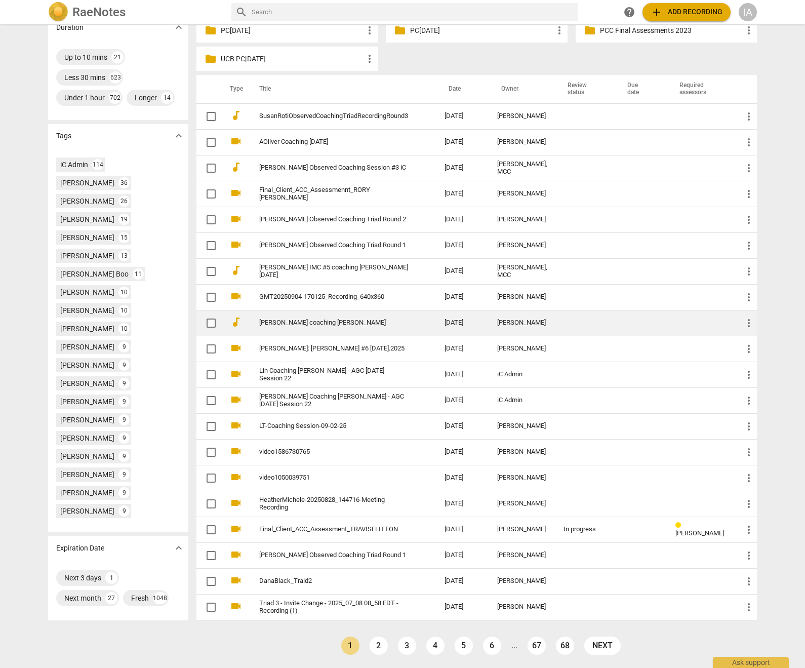
scroll to position [299, 0]
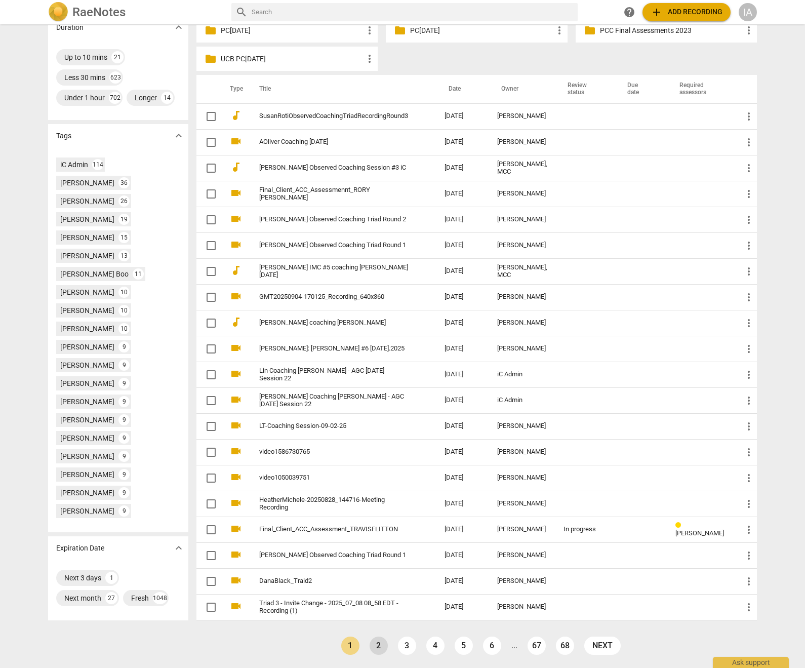
click at [375, 645] on link "2" at bounding box center [379, 646] width 18 height 18
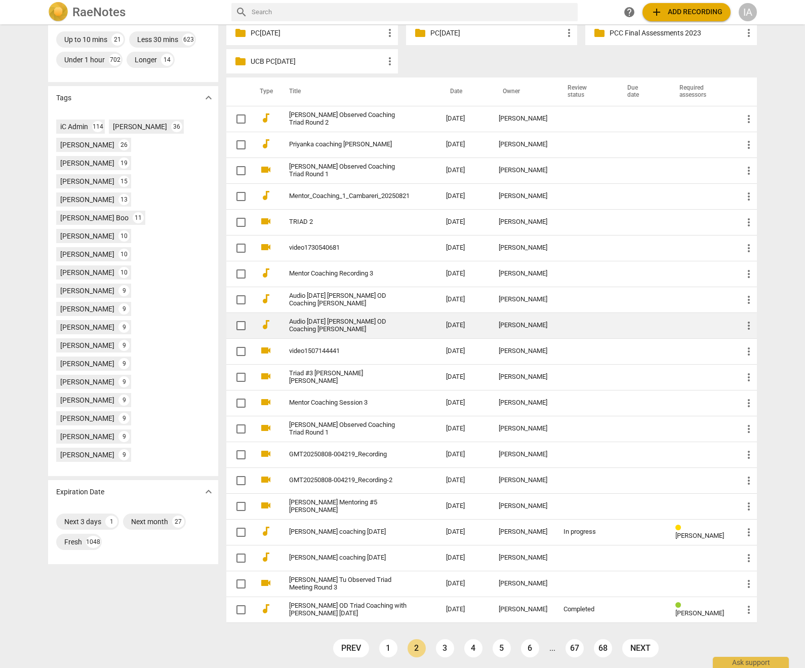
scroll to position [281, 0]
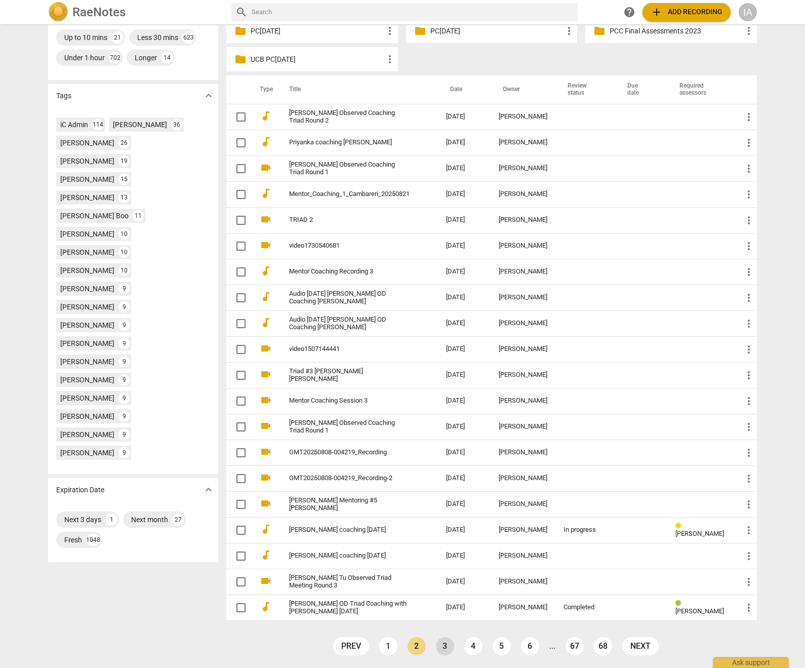
click at [450, 647] on link "3" at bounding box center [445, 646] width 18 height 18
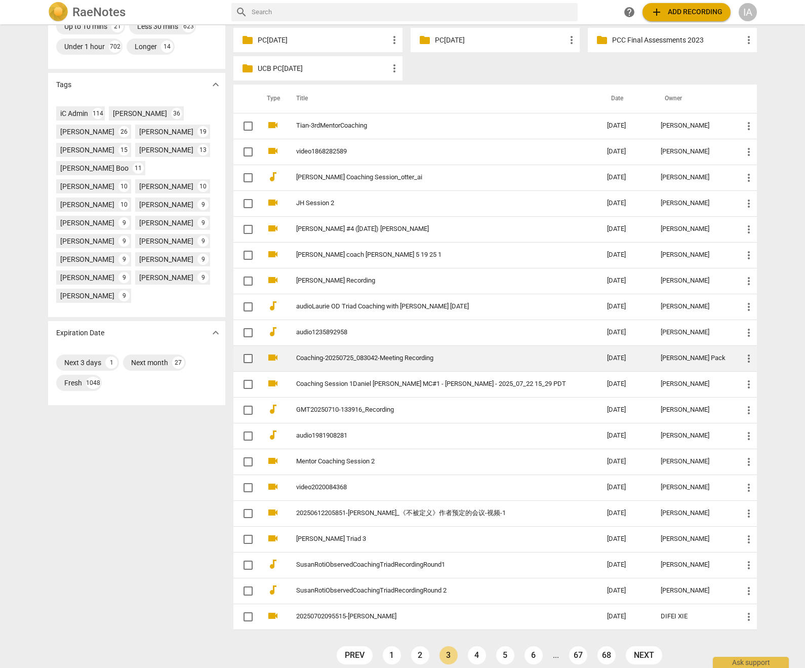
scroll to position [281, 0]
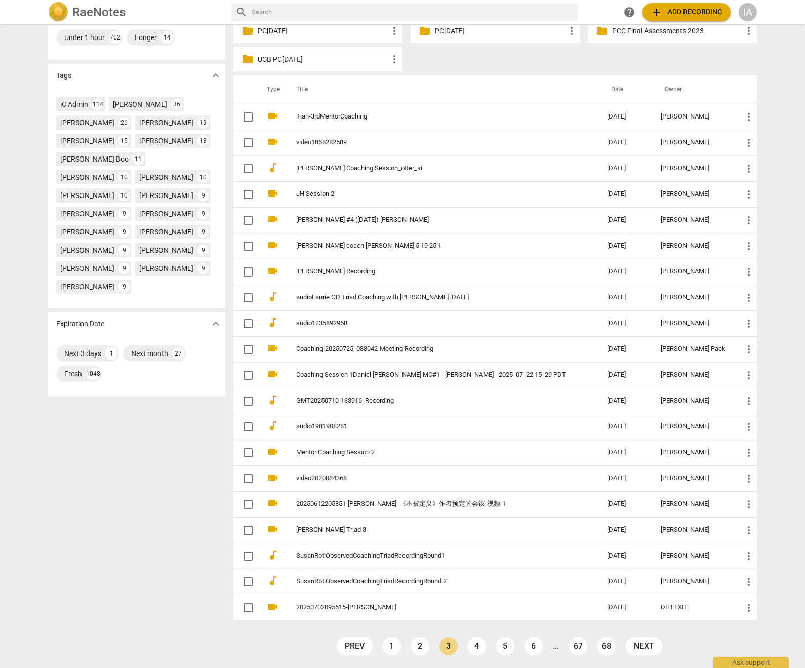
click at [484, 649] on ul "prev 1 2 3 4 5 6 ... 67 68 next" at bounding box center [500, 648] width 336 height 23
click at [475, 647] on link "4" at bounding box center [477, 646] width 18 height 18
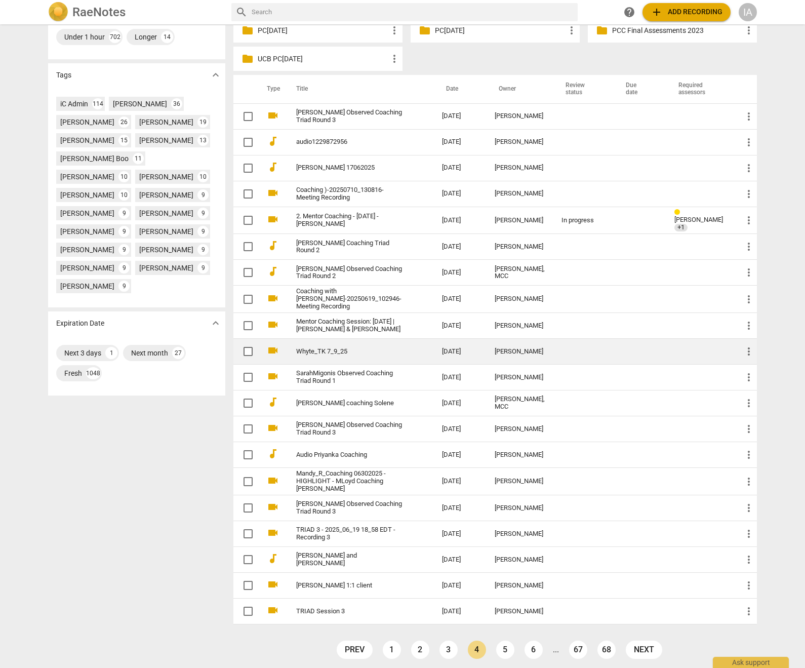
scroll to position [285, 0]
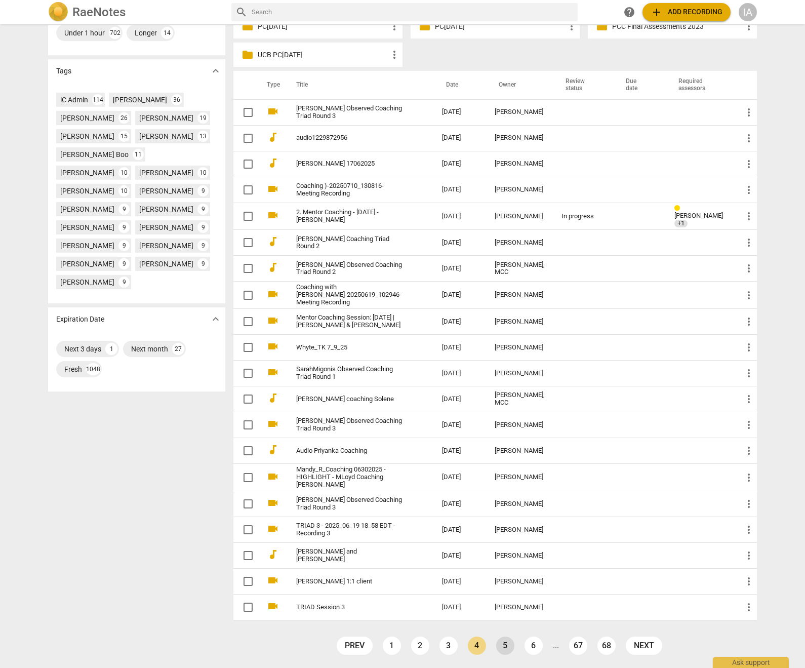
click at [504, 645] on link "5" at bounding box center [505, 646] width 18 height 18
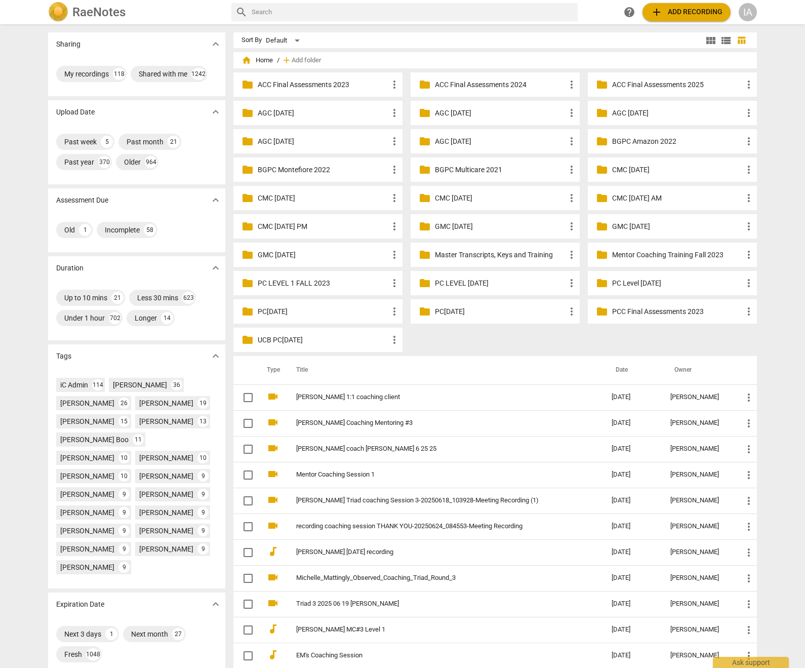
click at [85, 12] on h2 "RaeNotes" at bounding box center [98, 12] width 53 height 14
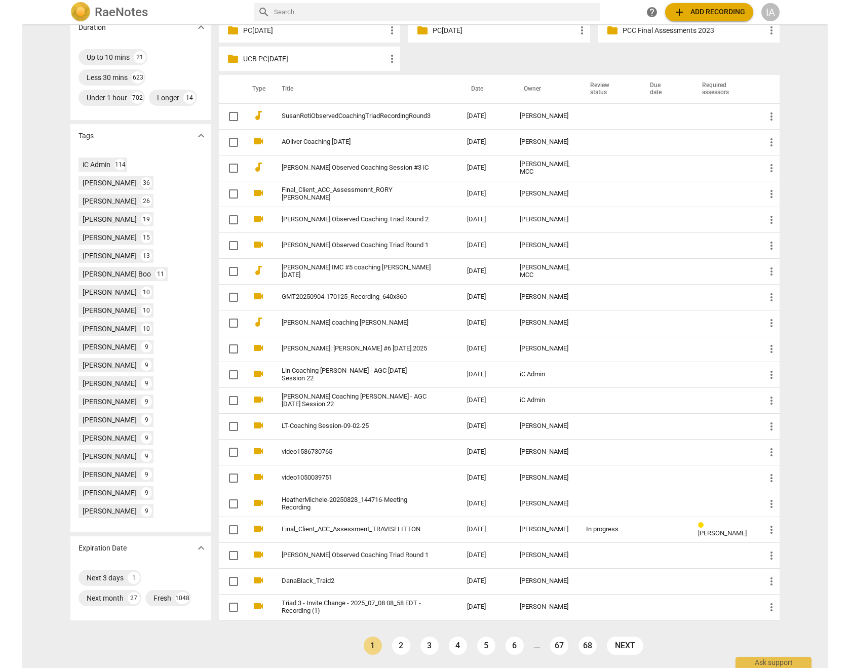
scroll to position [299, 0]
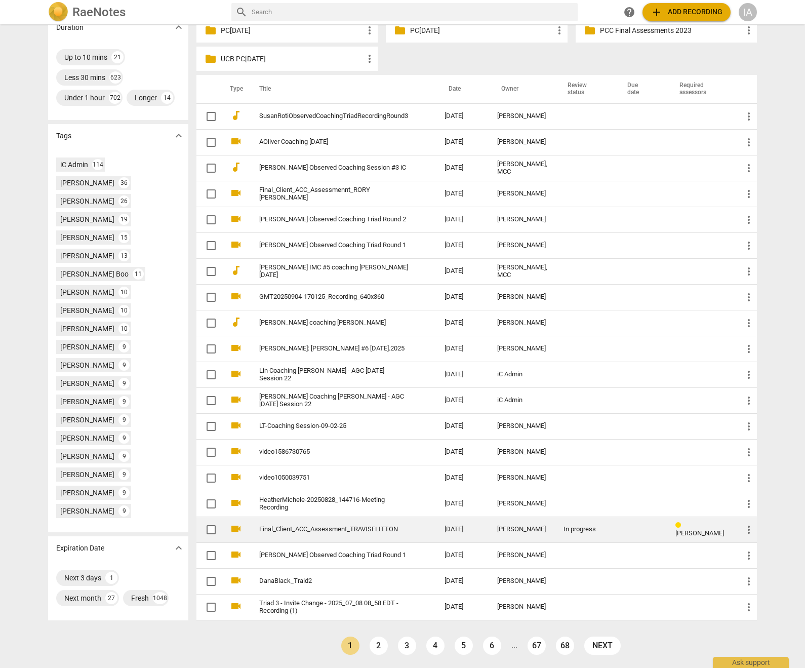
click at [360, 530] on link "Final_Client_ACC_Assessment_TRAVISFLITTON" at bounding box center [333, 530] width 149 height 8
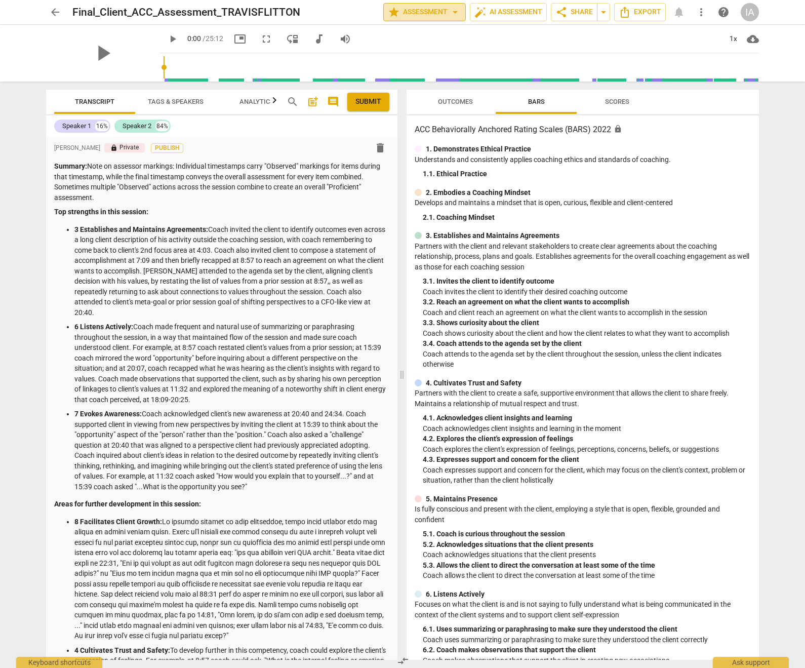
click at [423, 12] on span "star Assessment arrow_drop_down" at bounding box center [424, 12] width 73 height 12
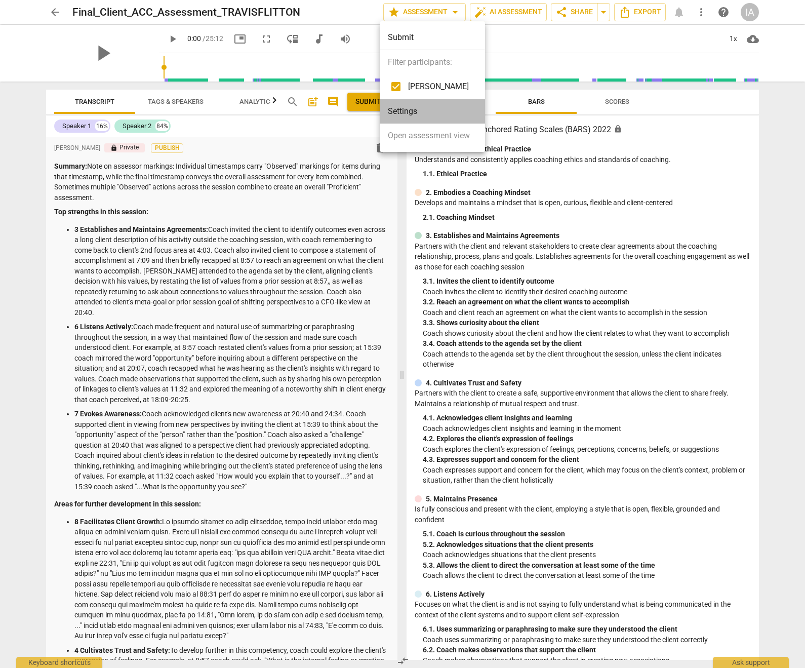
click at [449, 111] on li "Settings" at bounding box center [432, 111] width 105 height 24
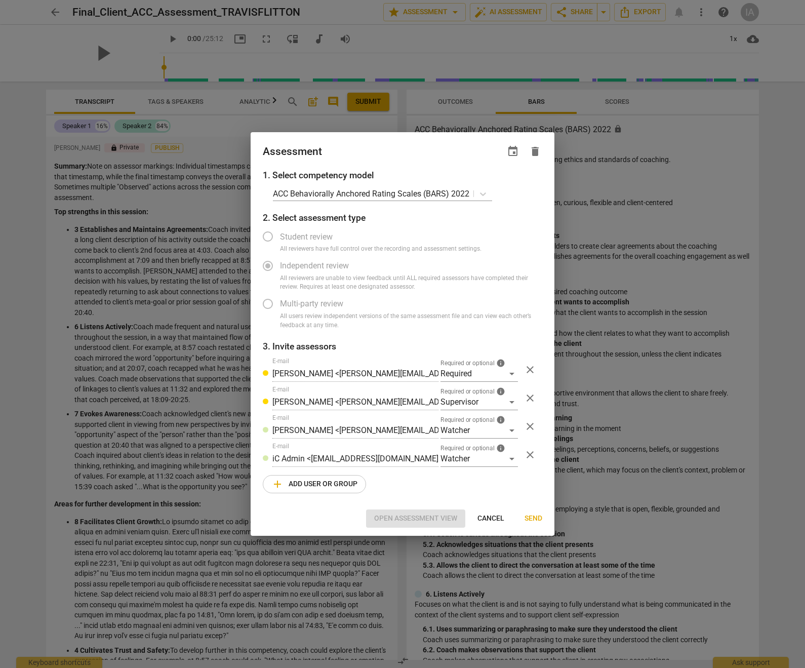
click at [449, 93] on div at bounding box center [402, 334] width 805 height 668
radio input "false"
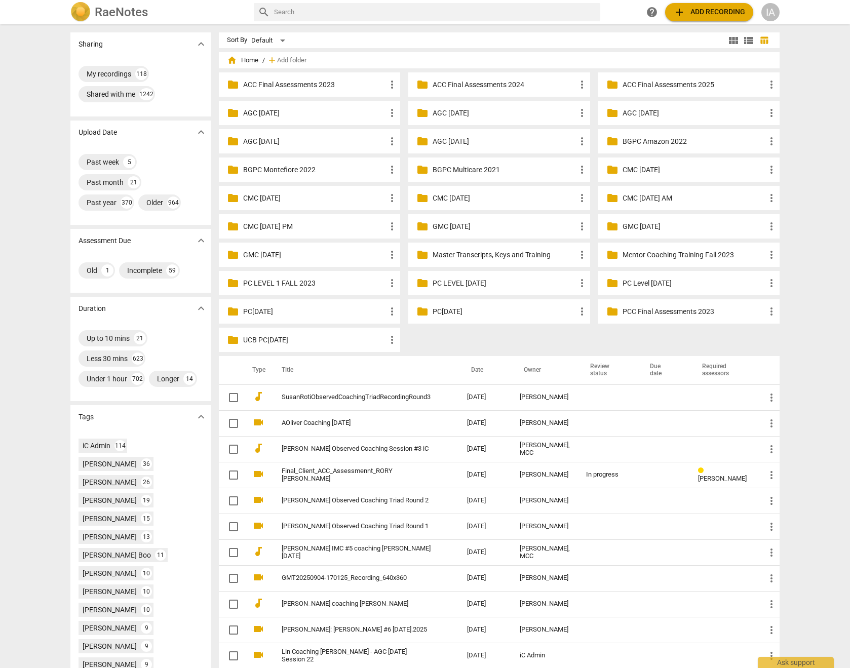
click at [549, 251] on p "Master Transcripts, Keys and Training" at bounding box center [504, 255] width 143 height 11
click at [471, 261] on div "folder Master Transcripts, Keys and Training more_vert" at bounding box center [498, 255] width 181 height 24
click at [469, 255] on p "Master Transcripts, Keys and Training" at bounding box center [504, 255] width 143 height 11
